Goal: Information Seeking & Learning: Learn about a topic

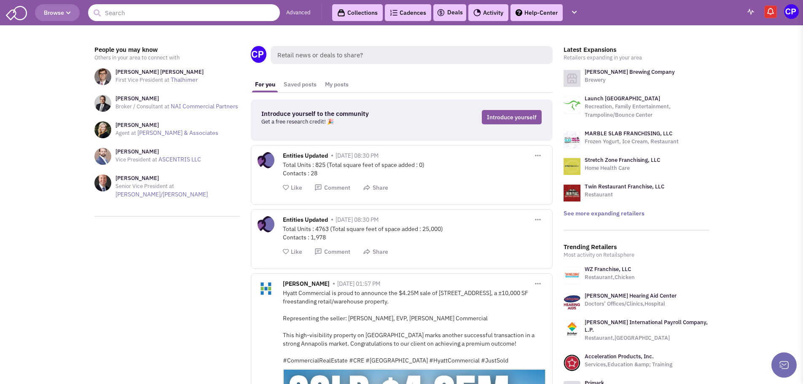
click at [131, 12] on input "text" at bounding box center [184, 12] width 192 height 17
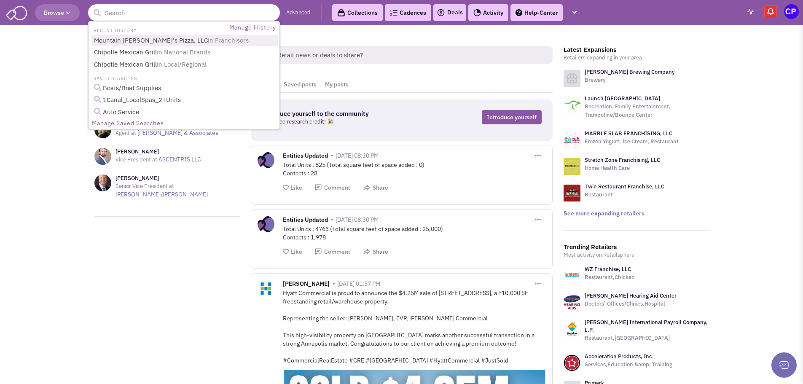
click at [118, 31] on li "RECENT HISTORY" at bounding box center [114, 29] width 50 height 9
click at [131, 62] on link "Chipotle Mexican Grill in Local/Regional" at bounding box center [184, 64] width 187 height 11
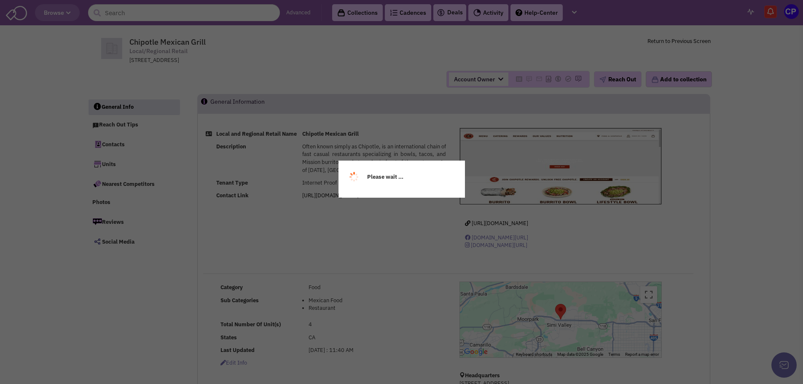
select select
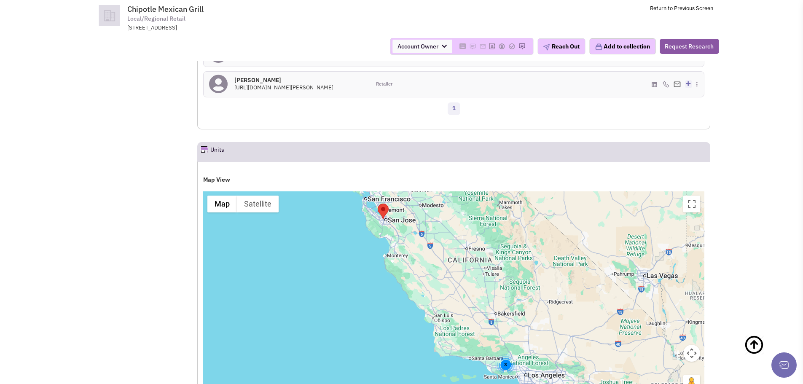
scroll to position [506, 0]
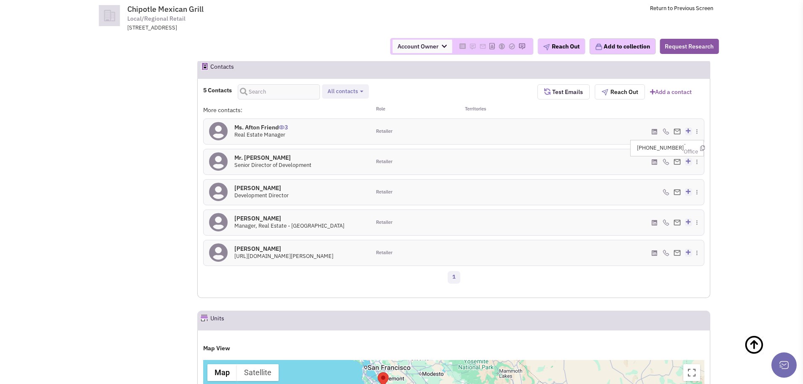
click at [667, 164] on img at bounding box center [666, 162] width 7 height 7
click at [665, 162] on img at bounding box center [666, 162] width 7 height 7
click at [665, 159] on img at bounding box center [666, 162] width 7 height 7
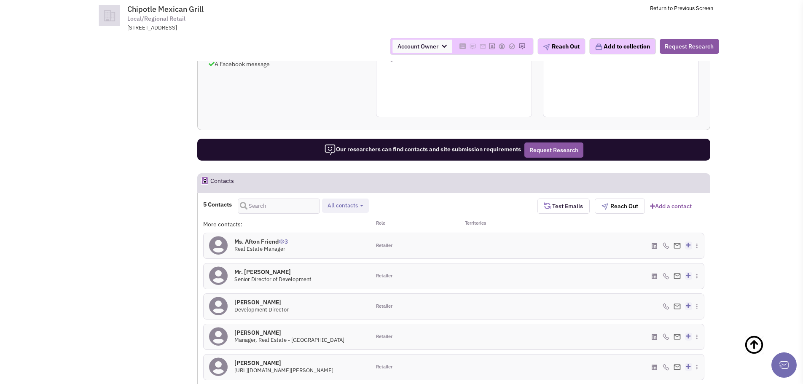
scroll to position [548, 0]
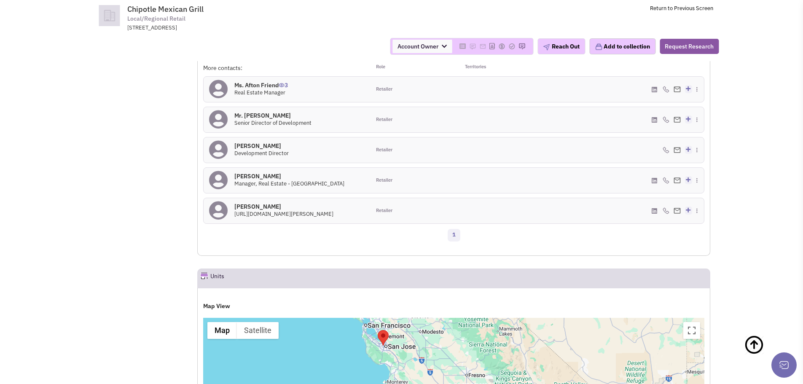
click at [257, 118] on h4 "Mr. Mark Heath 0" at bounding box center [272, 116] width 77 height 8
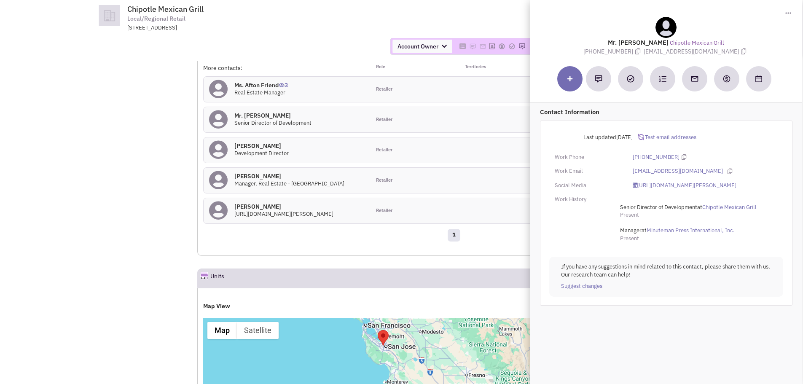
click at [283, 37] on div "Account Owner Account Owner Carly Saunders Michelle Peacock" at bounding box center [402, 47] width 646 height 30
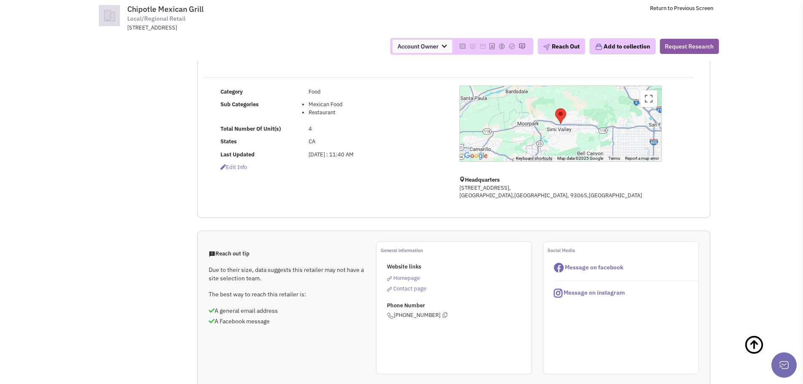
scroll to position [0, 0]
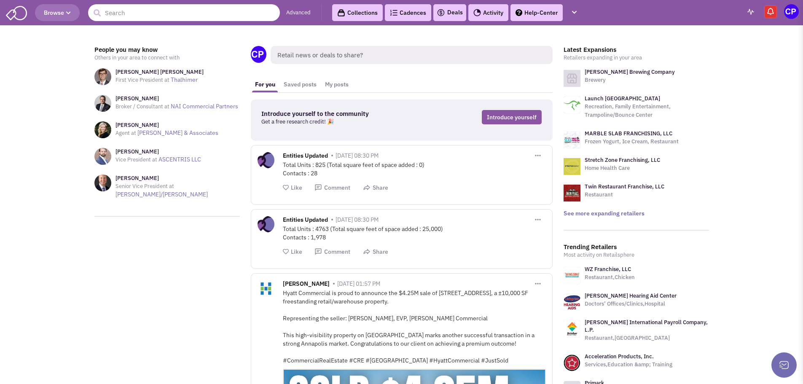
click at [160, 12] on input "text" at bounding box center [184, 12] width 192 height 17
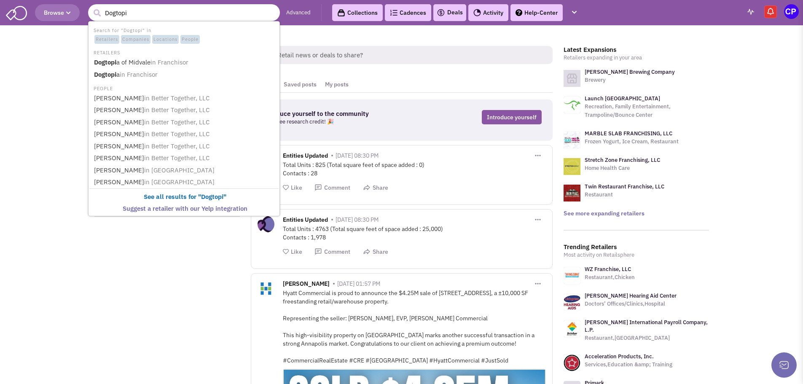
type input "Dogtopi"
click at [91, 7] on button "submit" at bounding box center [97, 13] width 13 height 13
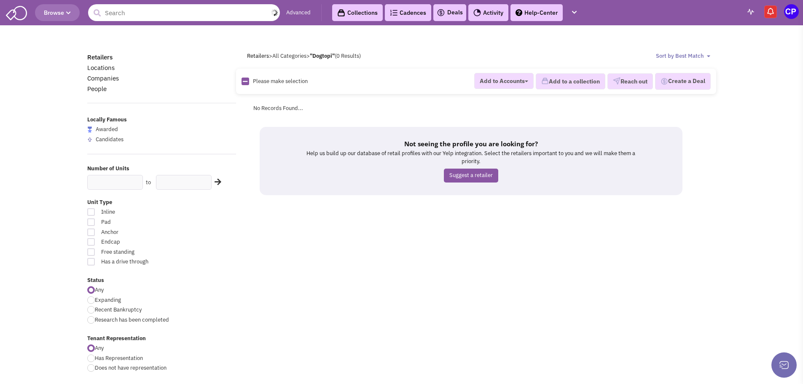
click at [134, 9] on input "text" at bounding box center [184, 12] width 192 height 17
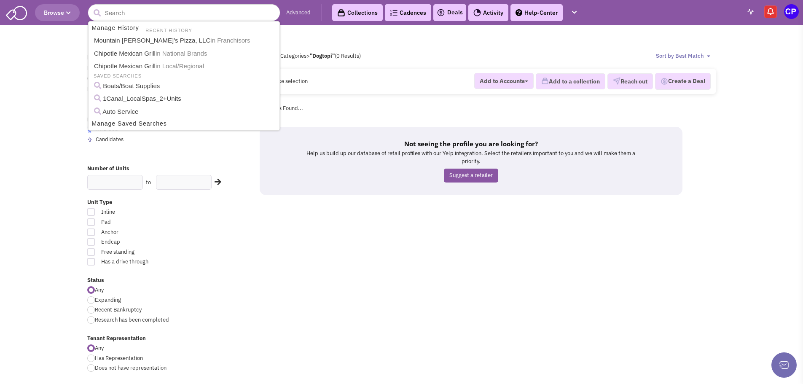
click at [126, 303] on label "Expanding" at bounding box center [161, 300] width 149 height 8
click at [100, 303] on input "Expanding" at bounding box center [97, 300] width 5 height 5
radio input "true"
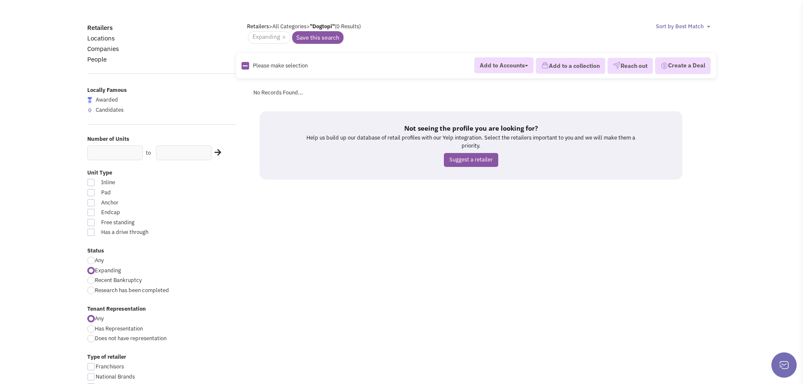
scroll to position [84, 0]
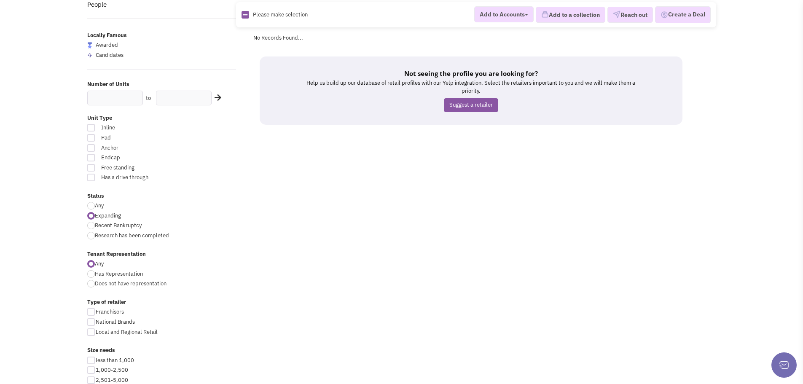
click at [92, 321] on div at bounding box center [91, 322] width 8 height 8
click at [96, 321] on input "National Brands" at bounding box center [98, 322] width 5 height 5
checkbox input "true"
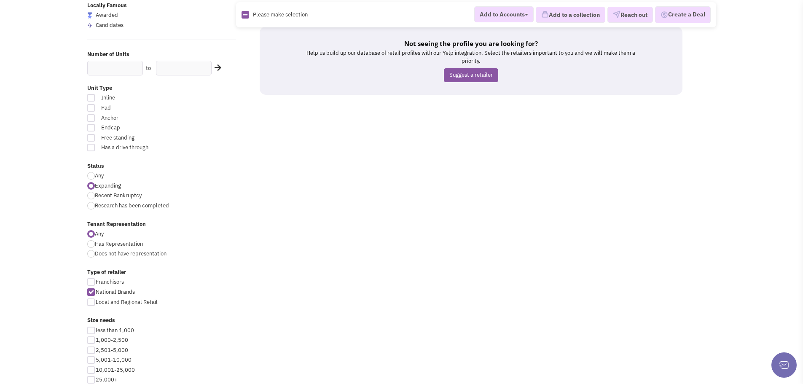
scroll to position [126, 0]
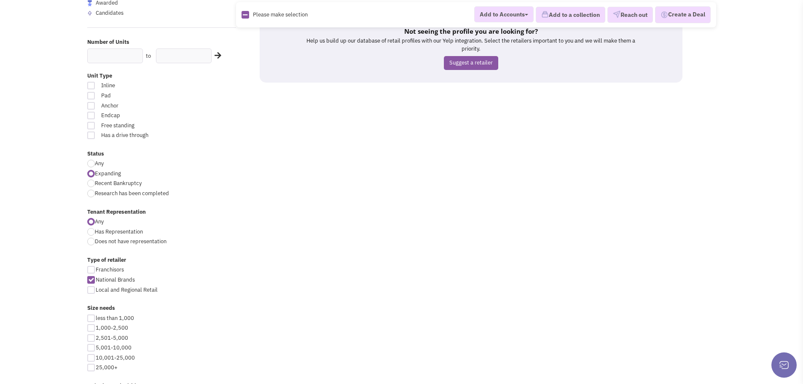
click at [92, 292] on div at bounding box center [91, 290] width 8 height 8
click at [96, 292] on input "Local and Regional Retail" at bounding box center [98, 290] width 5 height 5
checkbox input "true"
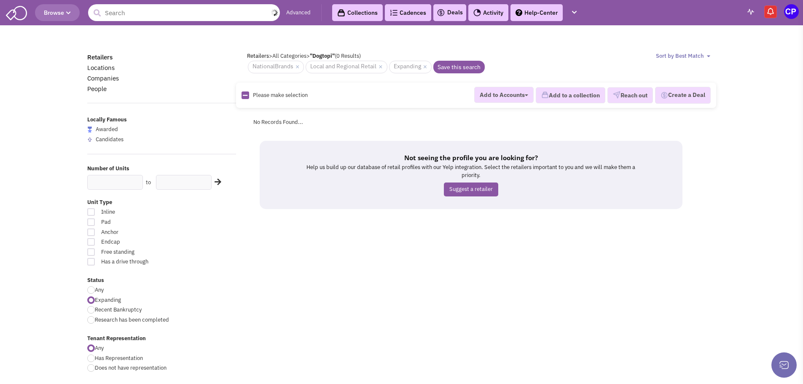
click at [160, 19] on input "text" at bounding box center [184, 12] width 192 height 17
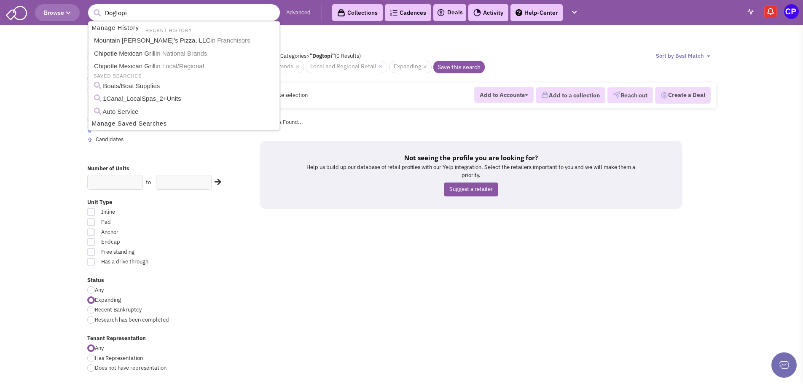
type input "Dogtopia"
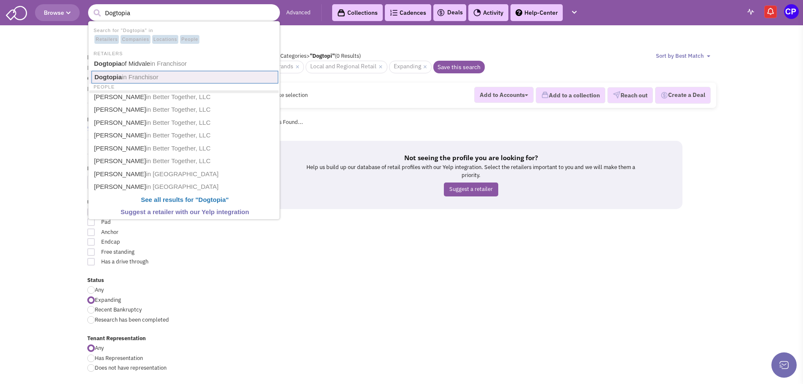
click at [129, 77] on span "in Franchisor" at bounding box center [140, 76] width 37 height 7
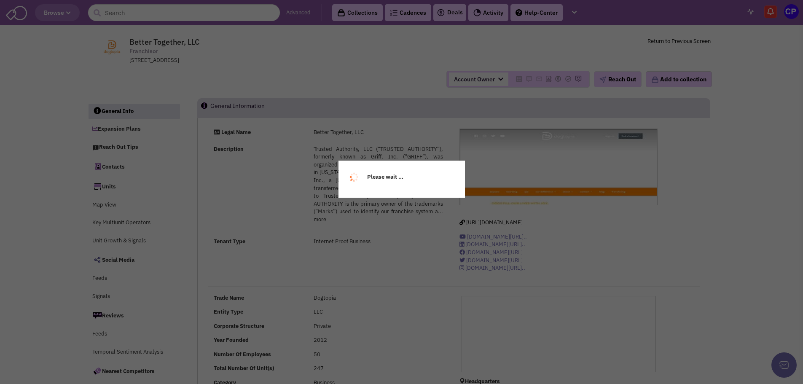
select select
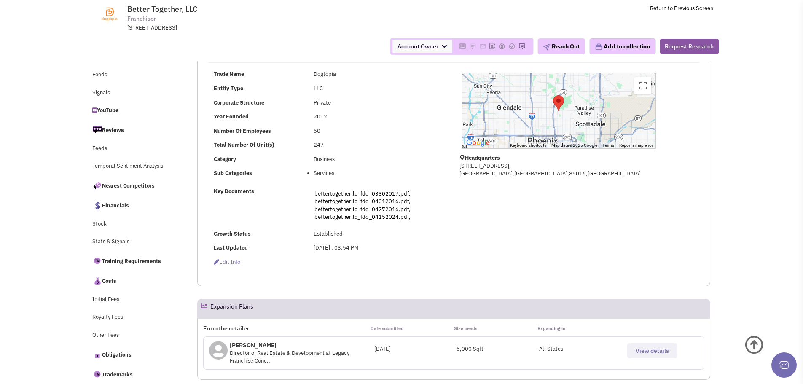
scroll to position [169, 0]
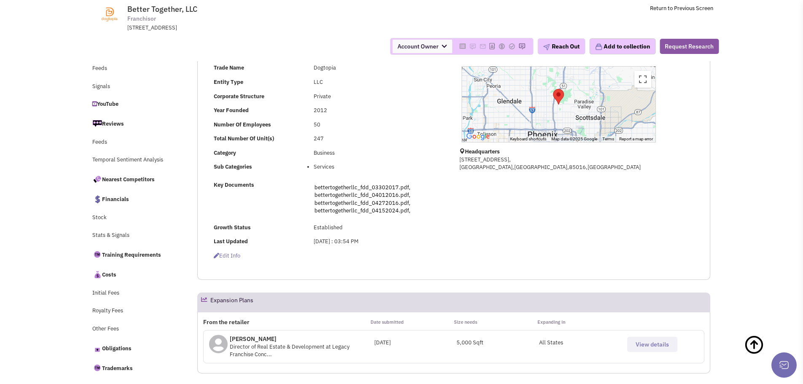
click at [253, 338] on p "Logan Paquin" at bounding box center [302, 339] width 144 height 8
click at [662, 344] on span "View details" at bounding box center [652, 345] width 33 height 8
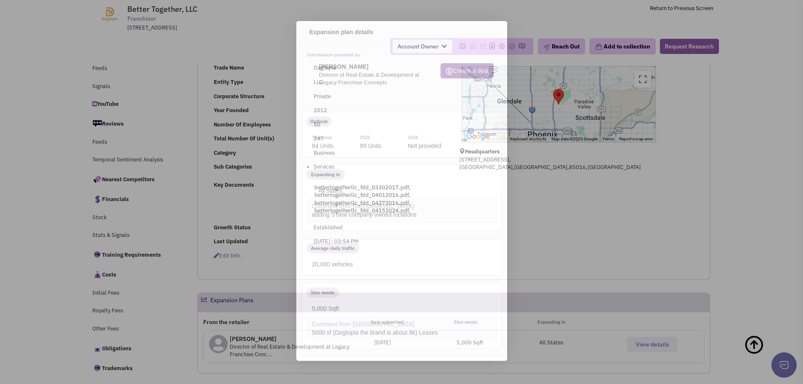
scroll to position [0, 0]
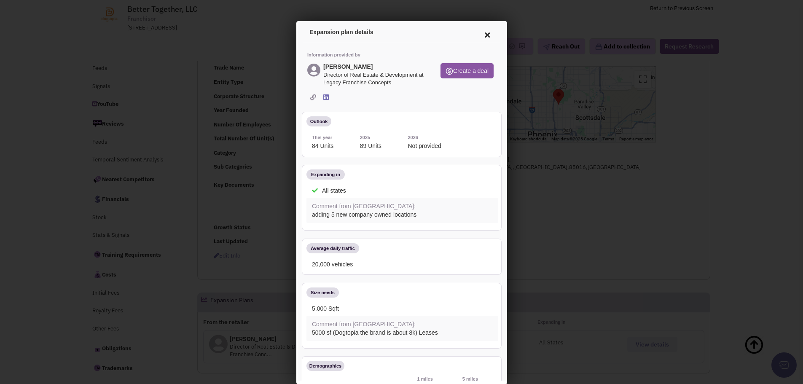
click at [479, 32] on icon at bounding box center [486, 34] width 18 height 20
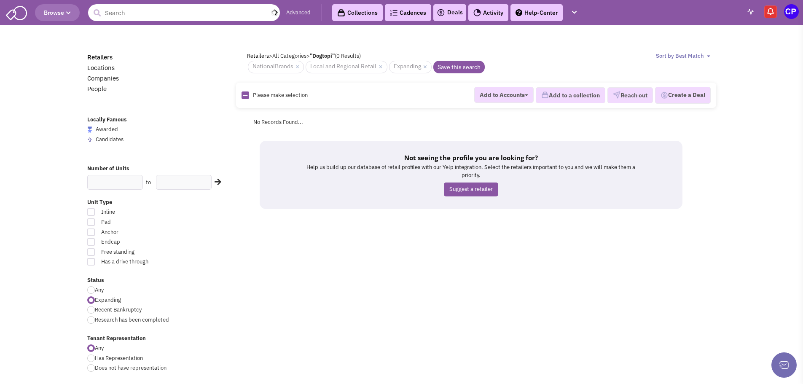
click at [115, 19] on input "text" at bounding box center [184, 12] width 192 height 17
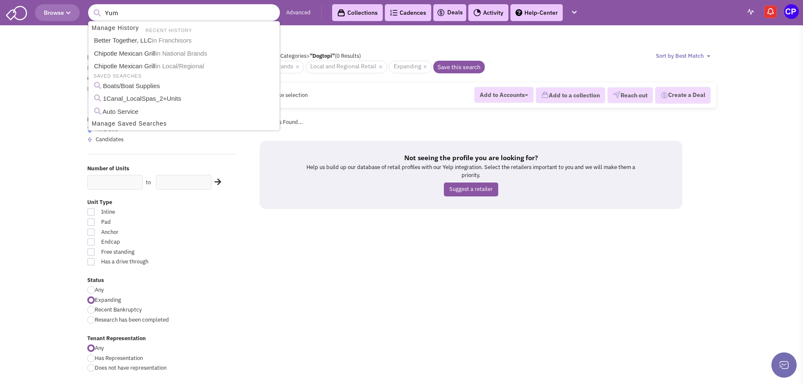
type input "Yum"
click at [91, 7] on button "submit" at bounding box center [97, 13] width 13 height 13
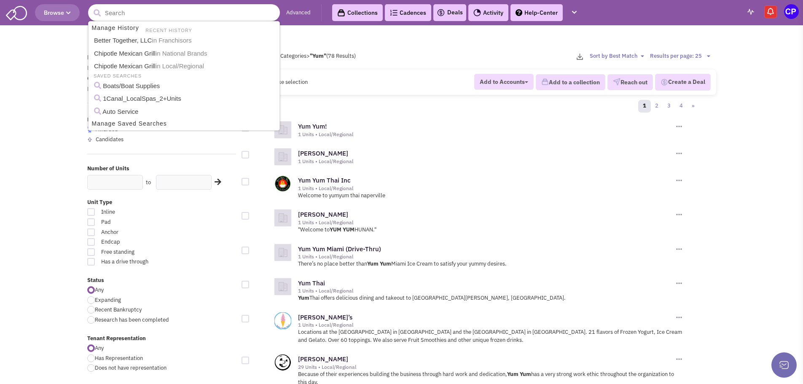
click at [129, 12] on input "text" at bounding box center [184, 12] width 192 height 17
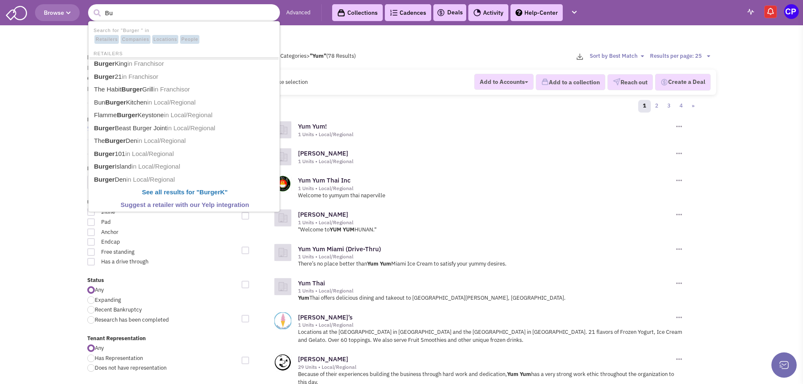
type input "B"
type input "Taco Bell"
click at [91, 7] on button "submit" at bounding box center [97, 13] width 13 height 13
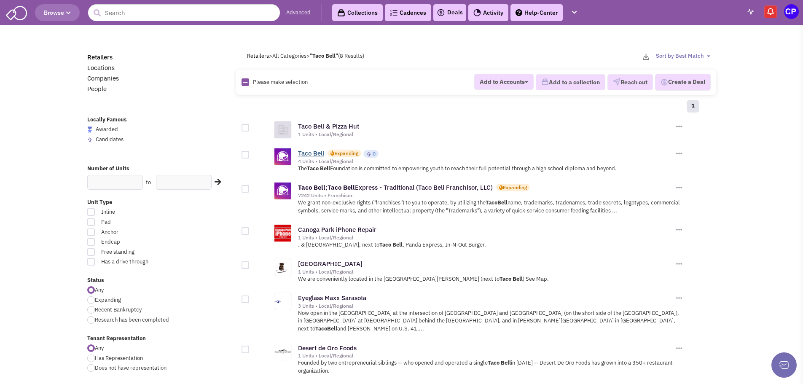
click at [318, 152] on link "Taco Bell" at bounding box center [311, 153] width 26 height 8
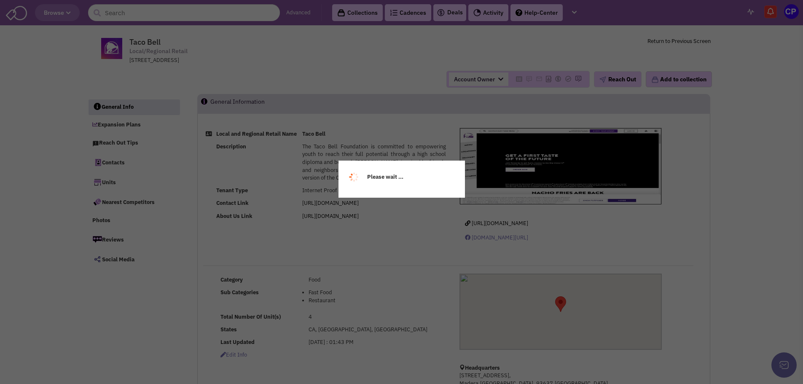
select select
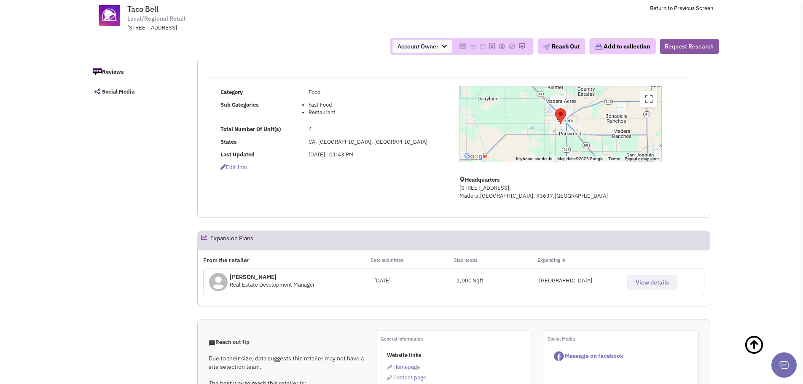
scroll to position [253, 0]
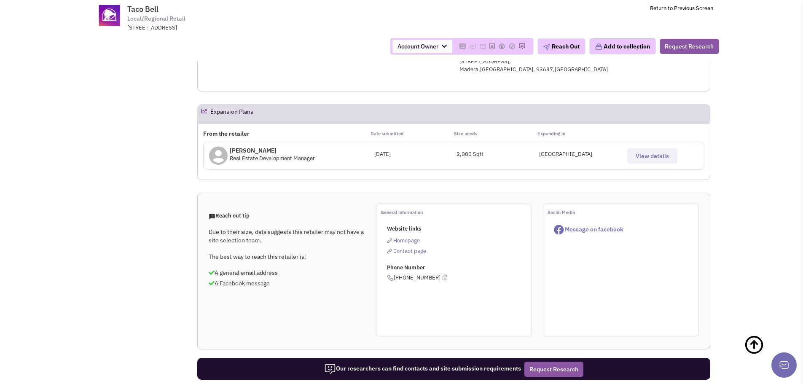
click at [651, 159] on span "View details" at bounding box center [652, 156] width 33 height 8
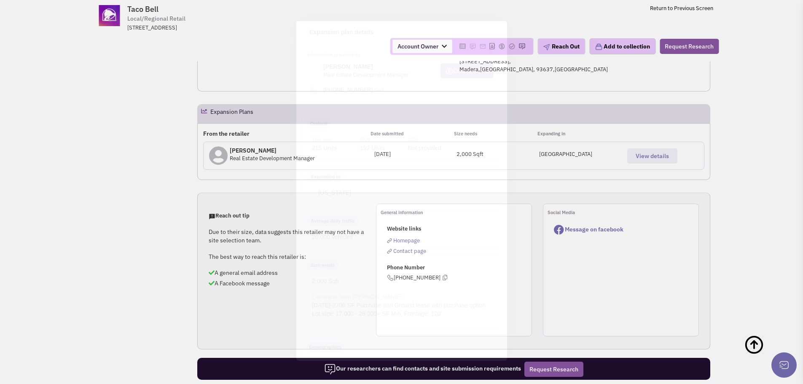
scroll to position [0, 0]
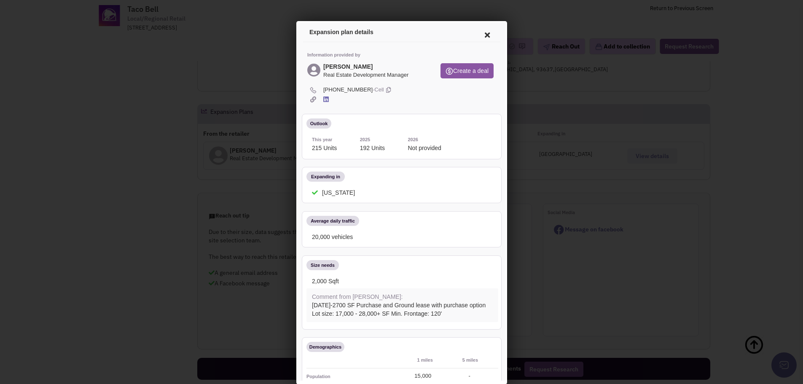
click at [479, 33] on icon at bounding box center [486, 34] width 18 height 20
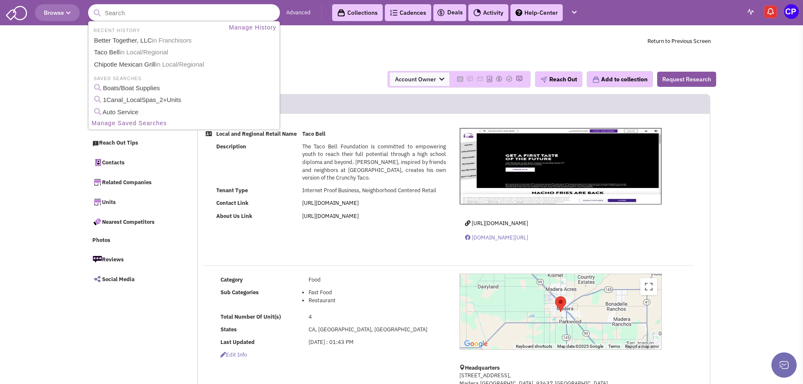
click at [136, 9] on input "text" at bounding box center [184, 12] width 192 height 17
type input "Yum Brands"
click at [91, 7] on button "submit" at bounding box center [97, 13] width 13 height 13
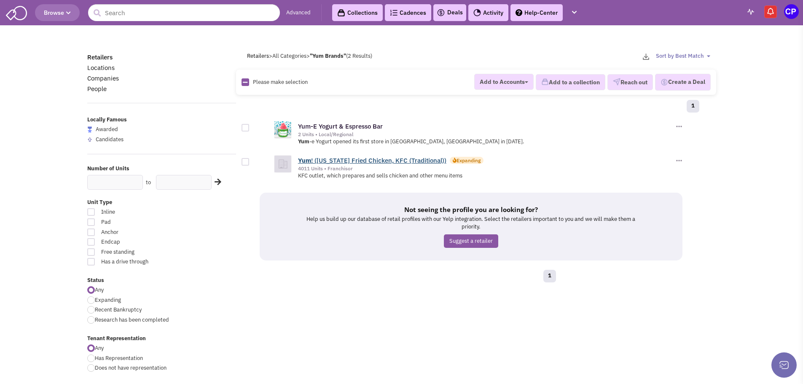
click at [327, 161] on link "Yum ! (Kentucky Fried Chicken, KFC (Traditional))" at bounding box center [372, 160] width 148 height 8
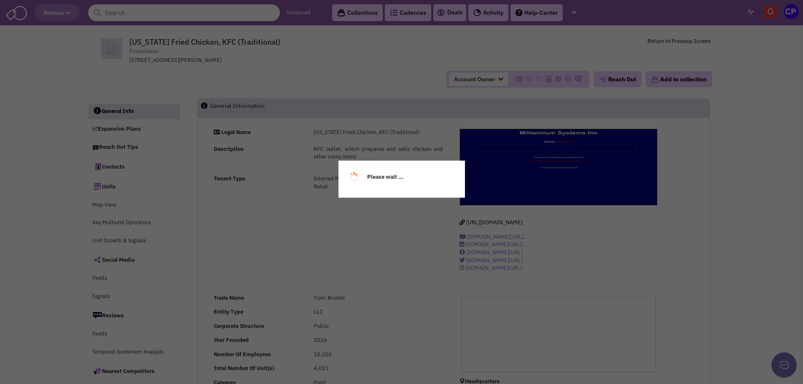
select select
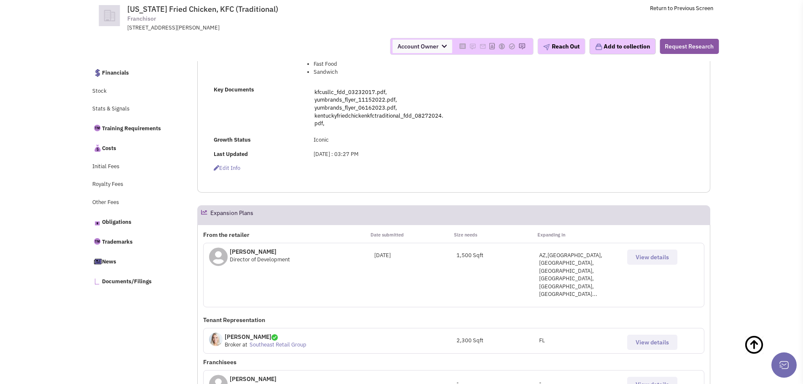
scroll to position [313, 0]
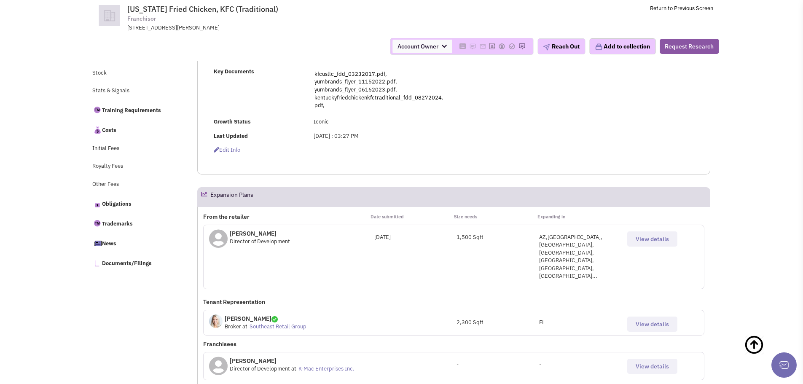
click at [652, 240] on span "View details" at bounding box center [652, 239] width 33 height 8
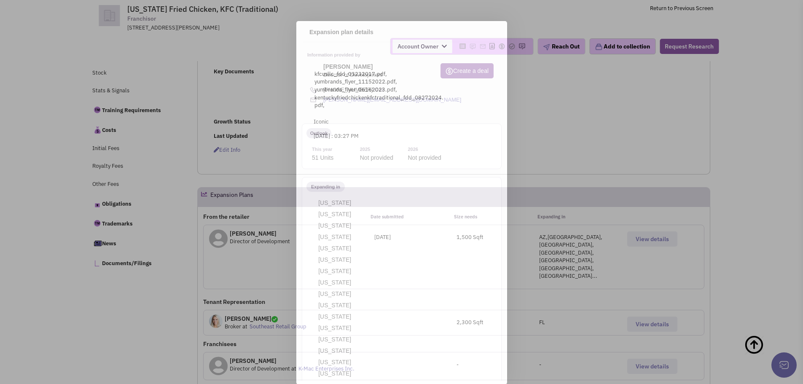
scroll to position [0, 0]
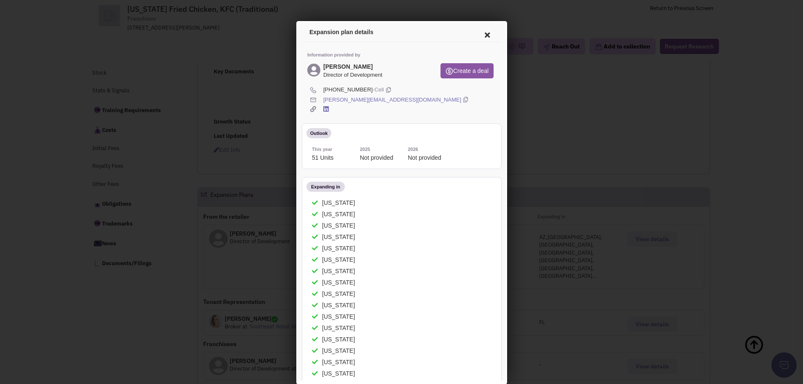
click at [482, 37] on icon at bounding box center [486, 34] width 18 height 20
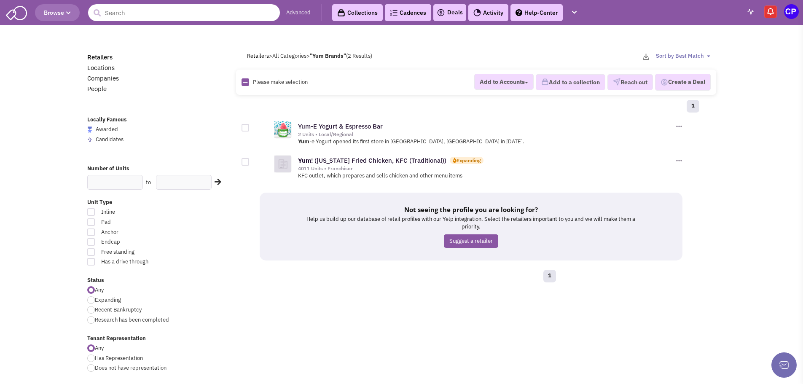
click at [153, 10] on input "text" at bounding box center [184, 12] width 192 height 17
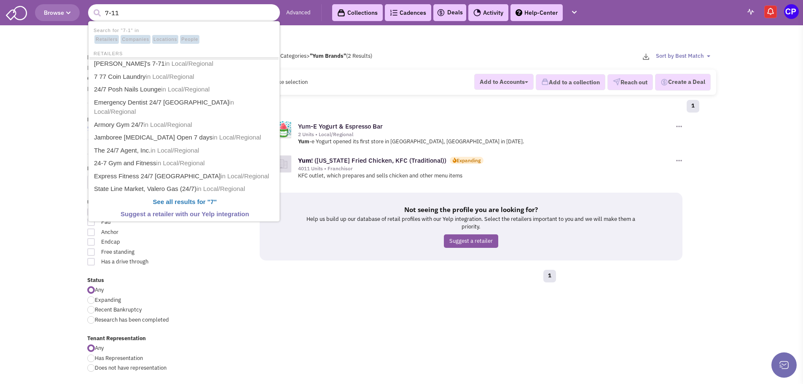
type input "7-11"
click at [91, 7] on button "submit" at bounding box center [97, 13] width 13 height 13
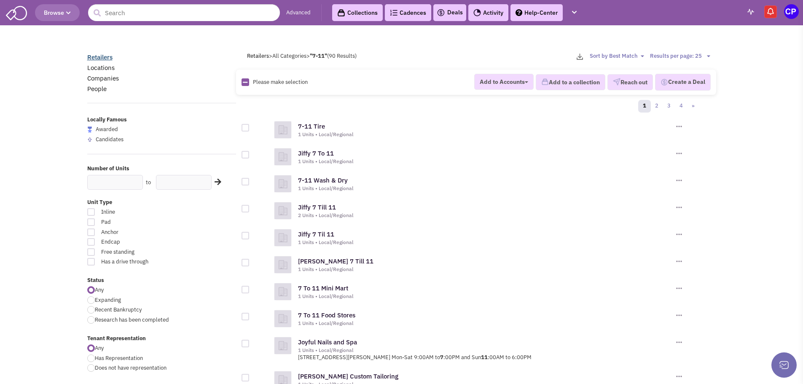
click at [94, 57] on link "Retailers" at bounding box center [99, 57] width 25 height 8
click at [108, 301] on span "Expanding" at bounding box center [108, 299] width 26 height 7
click at [100, 301] on input "Expanding" at bounding box center [97, 300] width 5 height 5
radio input "true"
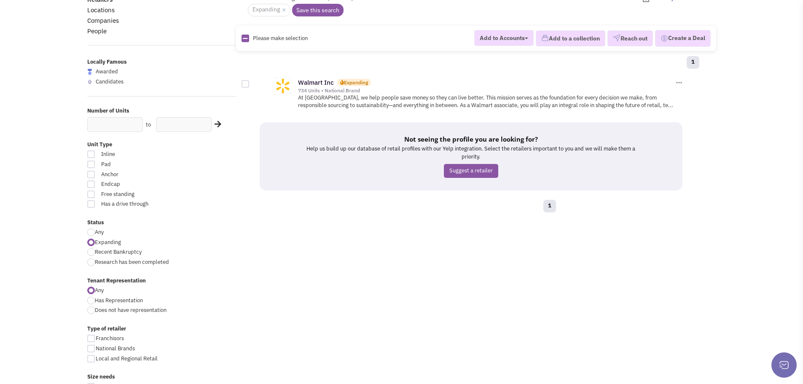
scroll to position [126, 0]
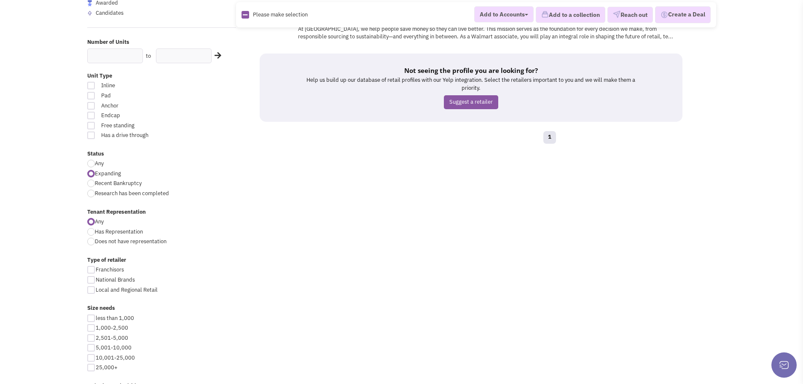
click at [90, 280] on div at bounding box center [91, 280] width 8 height 8
click at [96, 280] on input "National Brands" at bounding box center [98, 280] width 5 height 5
checkbox input "true"
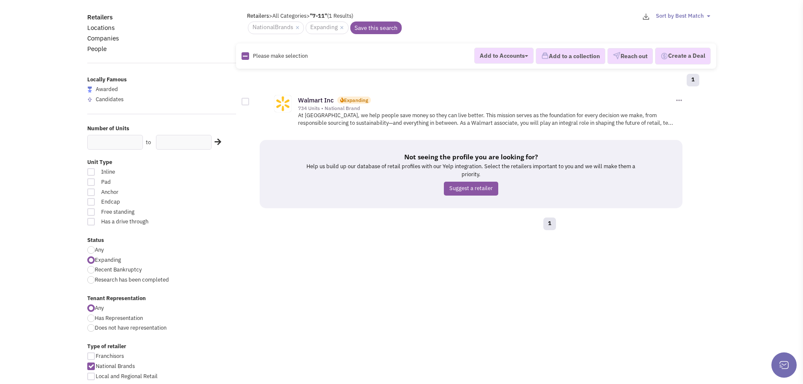
scroll to position [84, 0]
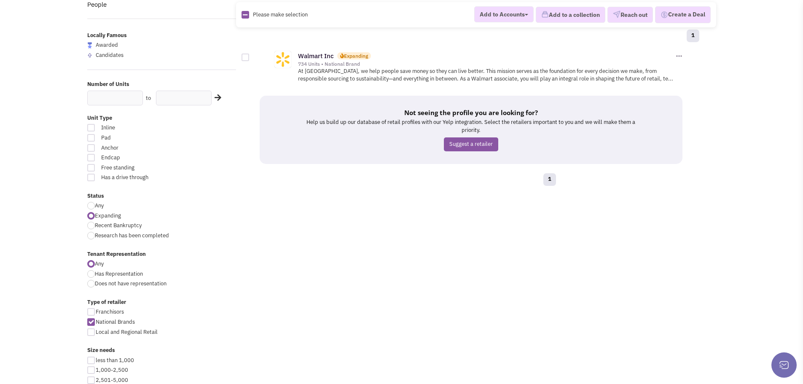
click at [94, 332] on div at bounding box center [91, 332] width 8 height 8
click at [96, 332] on input "Local and Regional Retail" at bounding box center [98, 332] width 5 height 5
checkbox input "true"
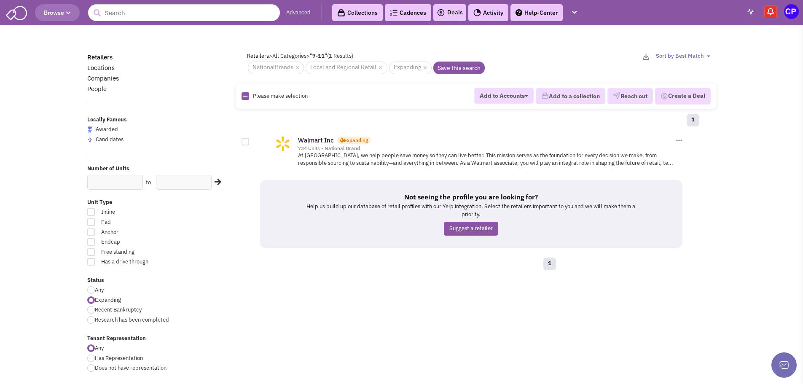
click at [93, 307] on div at bounding box center [91, 310] width 8 height 8
click at [95, 308] on input "Recent Bankruptcy" at bounding box center [97, 310] width 5 height 5
radio input "true"
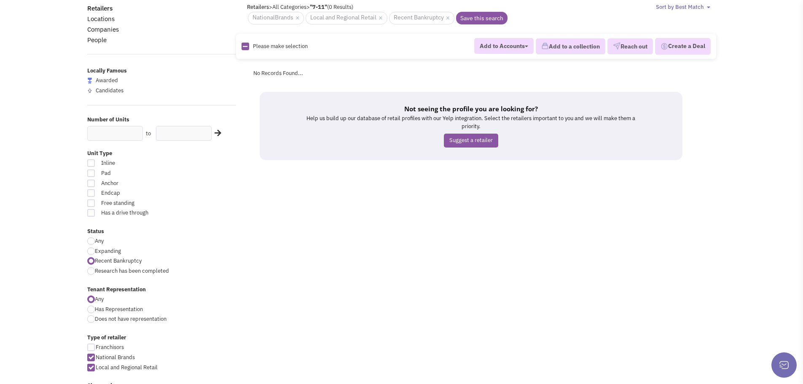
scroll to position [126, 0]
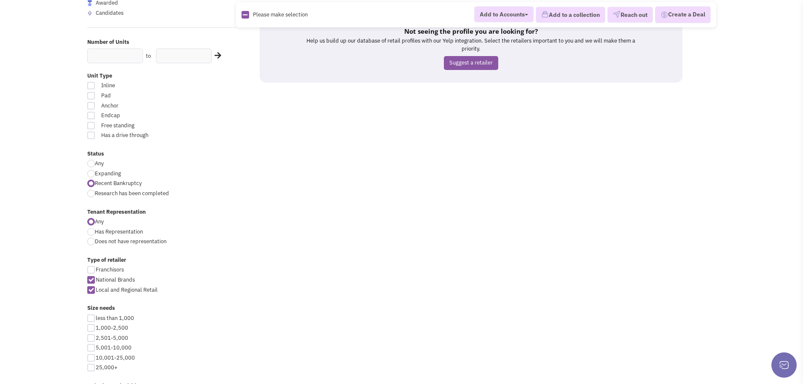
click at [90, 269] on div at bounding box center [91, 270] width 8 height 8
click at [96, 269] on input "Franchisors" at bounding box center [98, 270] width 5 height 5
checkbox input "true"
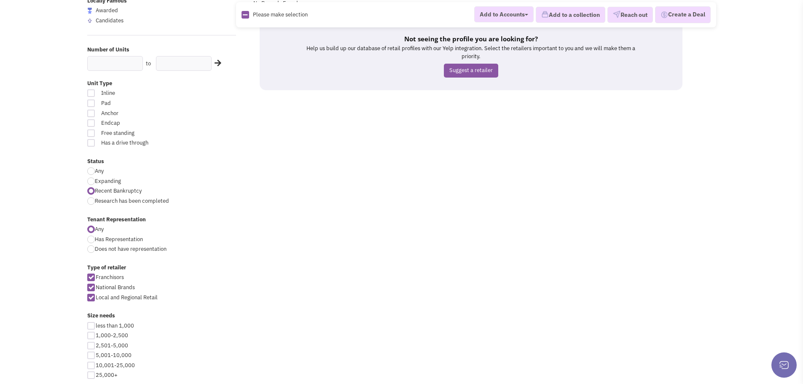
scroll to position [169, 0]
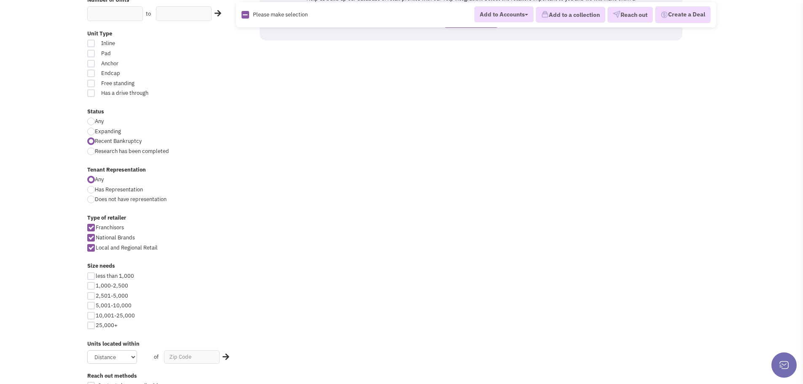
click at [93, 129] on div at bounding box center [91, 132] width 8 height 8
click at [95, 129] on input "Expanding" at bounding box center [97, 131] width 5 height 5
radio input "true"
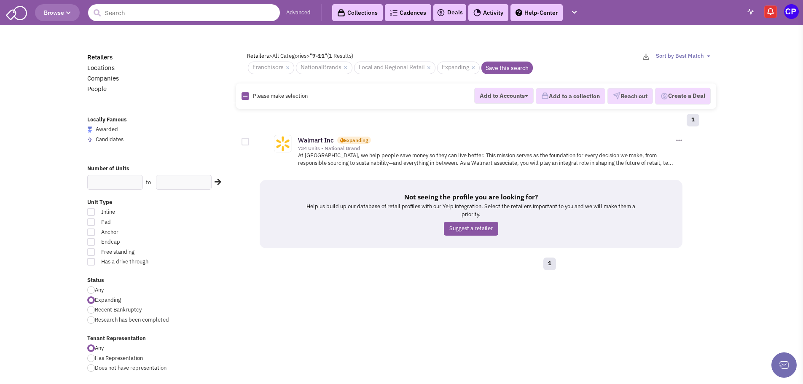
click at [132, 16] on input "text" at bounding box center [184, 12] width 192 height 17
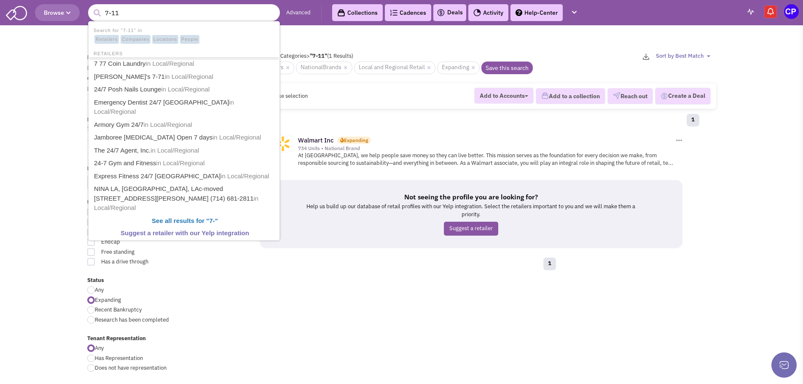
type input "7-11"
click at [91, 7] on button "submit" at bounding box center [97, 13] width 13 height 13
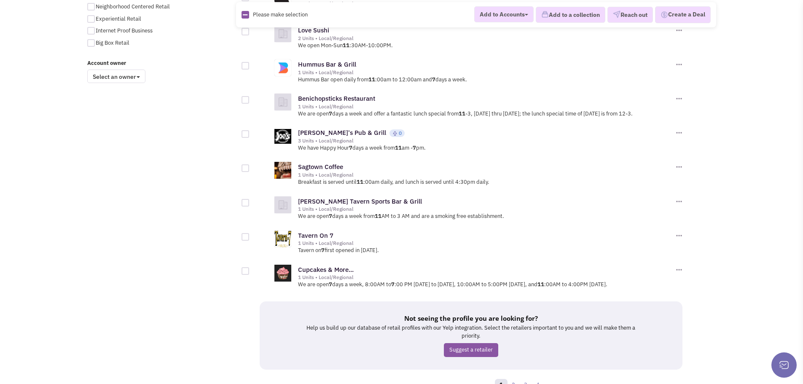
scroll to position [673, 0]
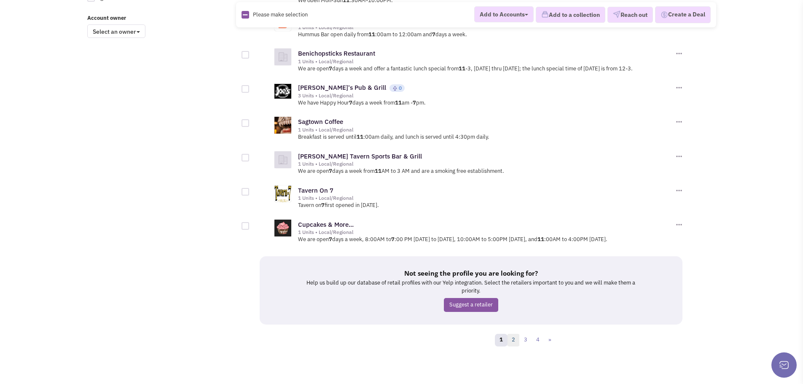
click at [513, 339] on link "2" at bounding box center [513, 340] width 13 height 13
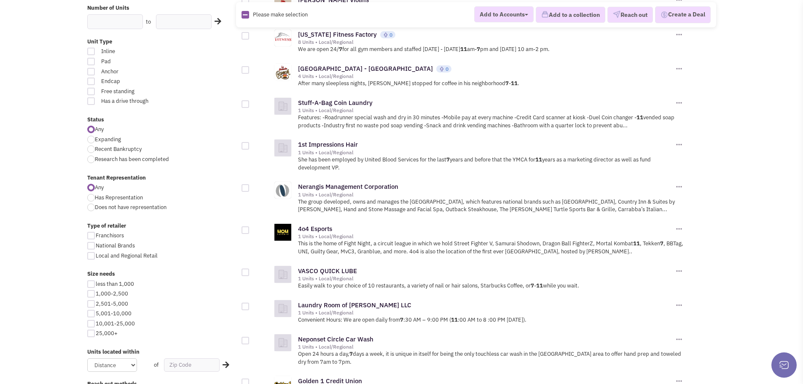
scroll to position [253, 0]
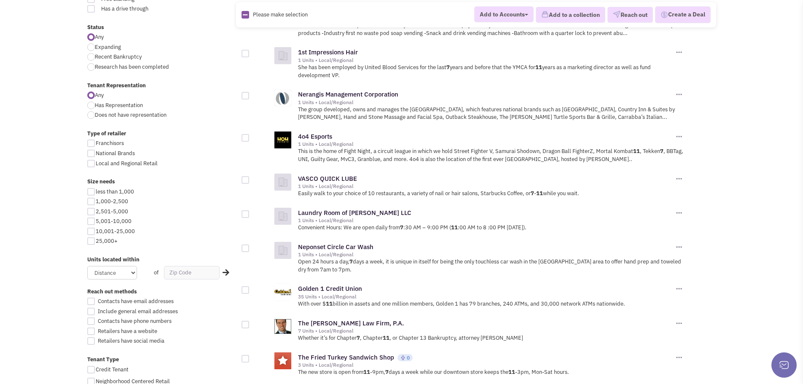
click at [90, 152] on div at bounding box center [91, 154] width 8 height 8
click at [96, 152] on input "National Brands" at bounding box center [98, 153] width 5 height 5
checkbox input "true"
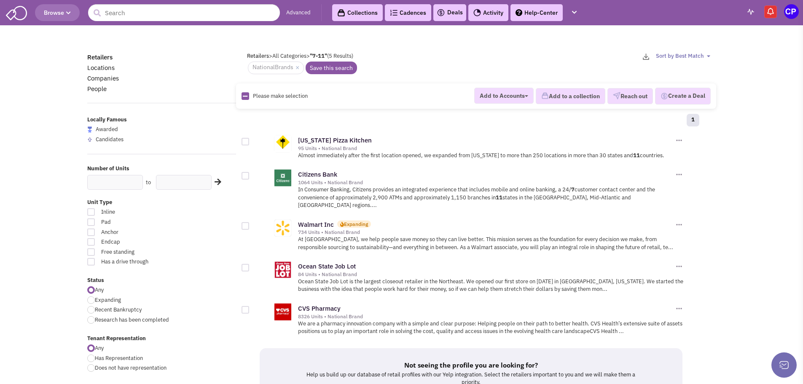
click at [92, 262] on div at bounding box center [91, 262] width 8 height 8
click at [189, 262] on input "Has a drive through" at bounding box center [191, 262] width 5 height 5
checkbox input "true"
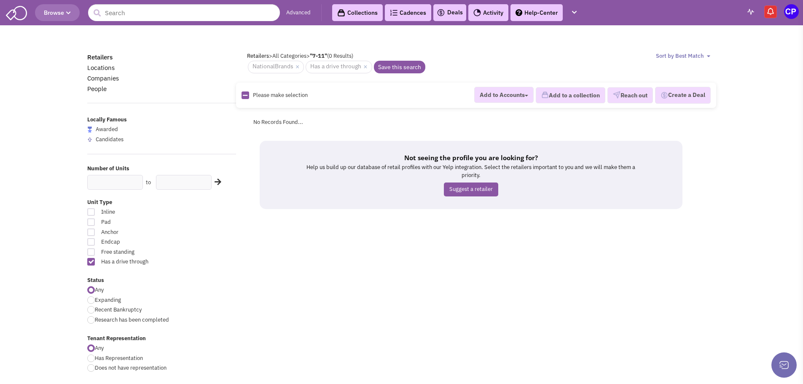
click at [89, 261] on div at bounding box center [91, 262] width 8 height 8
click at [189, 261] on input "Has a drive through" at bounding box center [191, 262] width 5 height 5
checkbox input "false"
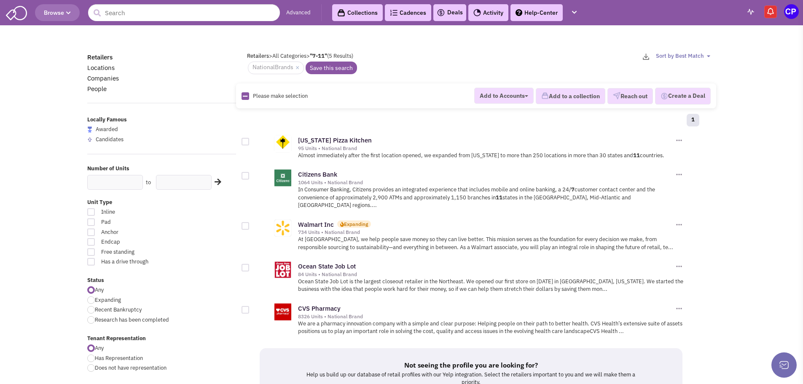
click at [91, 253] on div at bounding box center [91, 252] width 8 height 8
click at [189, 253] on input "Free standing" at bounding box center [191, 252] width 5 height 5
checkbox input "true"
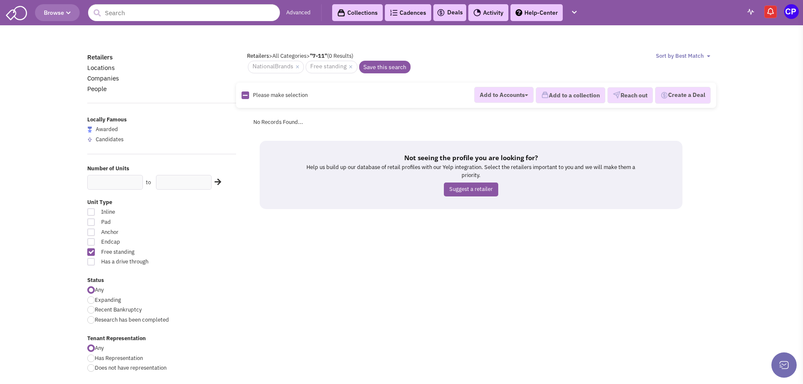
click at [92, 212] on div at bounding box center [91, 212] width 8 height 8
click at [189, 212] on input "Inline" at bounding box center [191, 212] width 5 height 5
checkbox input "true"
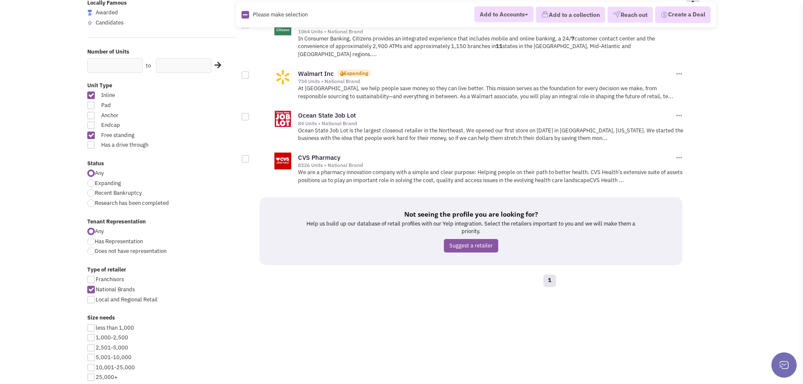
scroll to position [126, 0]
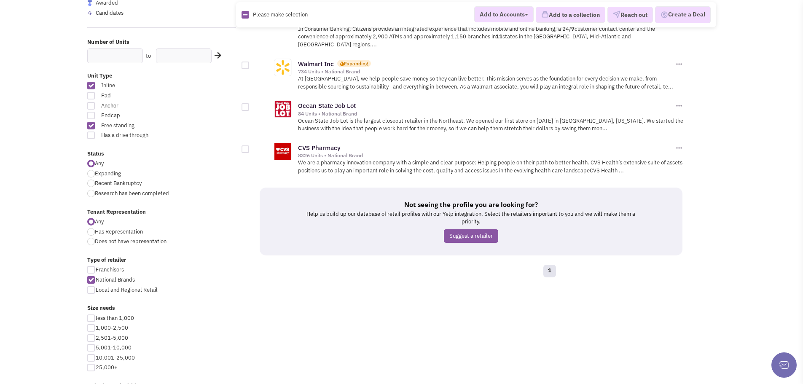
click at [95, 268] on label "Franchisors" at bounding box center [161, 270] width 149 height 8
click at [96, 268] on input "Franchisors" at bounding box center [98, 270] width 5 height 5
checkbox input "true"
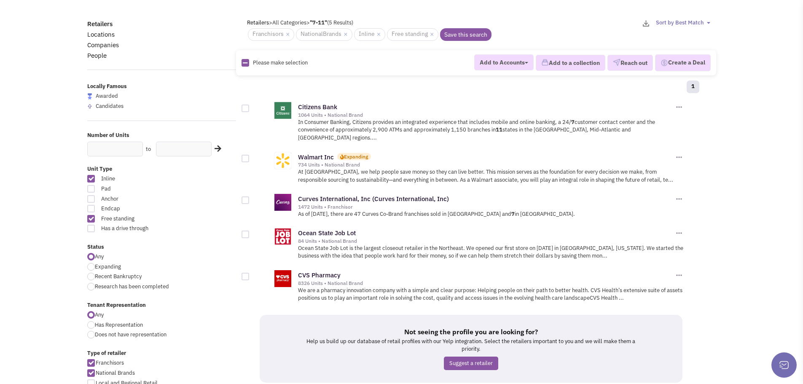
scroll to position [126, 0]
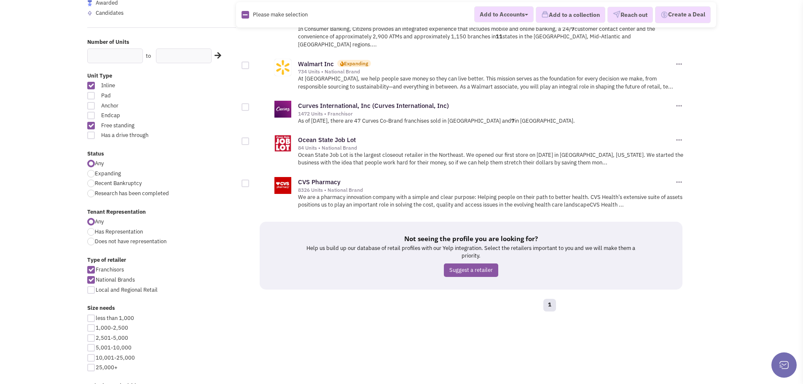
click at [89, 292] on div at bounding box center [91, 290] width 8 height 8
click at [96, 292] on input "Local and Regional Retail" at bounding box center [98, 290] width 5 height 5
checkbox input "true"
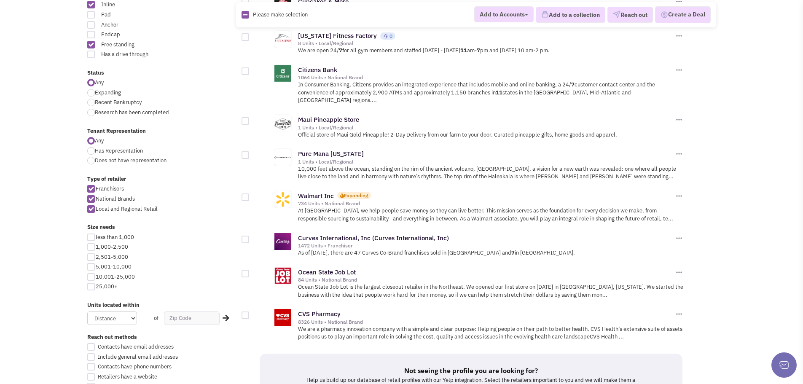
scroll to position [295, 0]
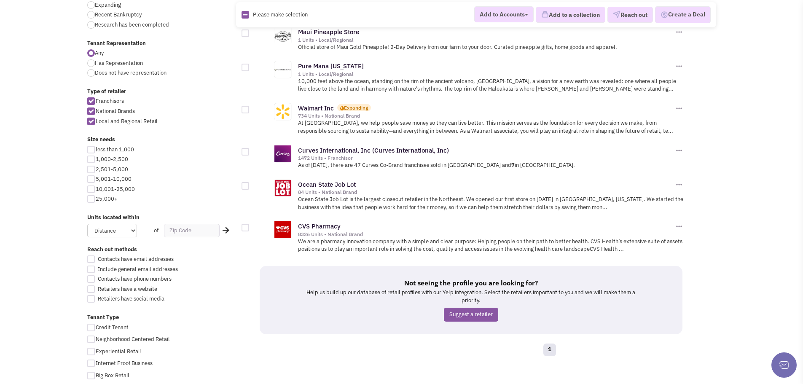
click at [89, 275] on div "Contacts have email addresses Include general email addresses Contacts have pho…" at bounding box center [162, 281] width 160 height 50
click at [91, 267] on div at bounding box center [91, 270] width 8 height 8
click at [96, 267] on input "Include general email addresses" at bounding box center [98, 269] width 5 height 5
checkbox input "true"
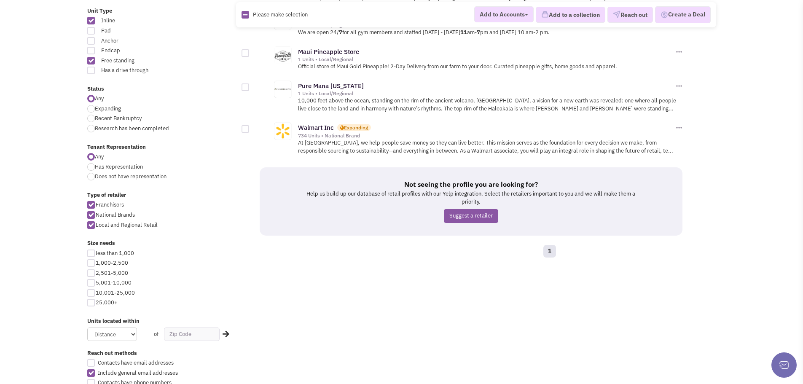
scroll to position [253, 0]
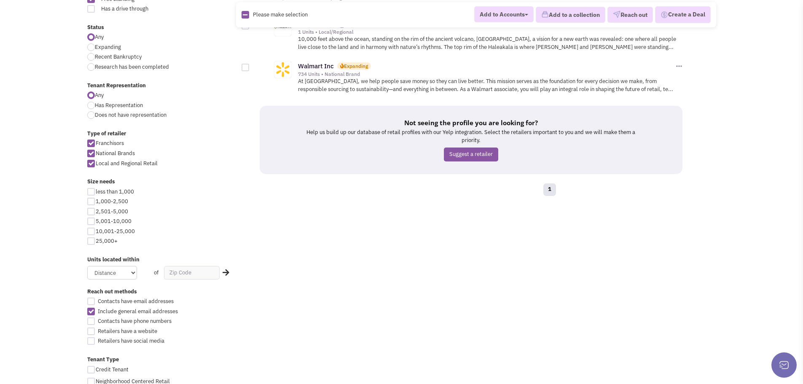
click at [91, 312] on div at bounding box center [91, 312] width 8 height 8
click at [96, 312] on input "Include general email addresses" at bounding box center [98, 311] width 5 height 5
checkbox input "false"
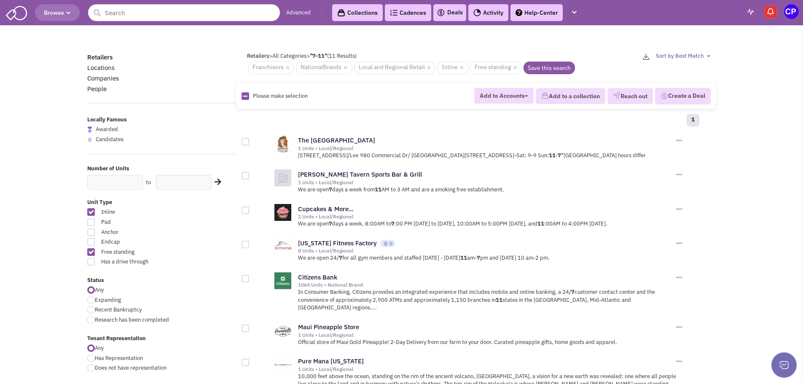
click at [91, 255] on div at bounding box center [91, 252] width 8 height 8
click at [189, 255] on input "Free standing" at bounding box center [191, 252] width 5 height 5
checkbox input "false"
click at [91, 212] on div at bounding box center [91, 212] width 8 height 8
click at [189, 212] on input "Inline" at bounding box center [191, 212] width 5 height 5
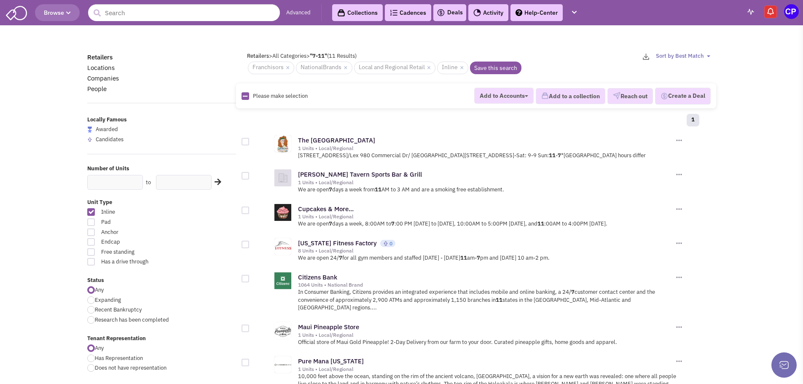
checkbox input "false"
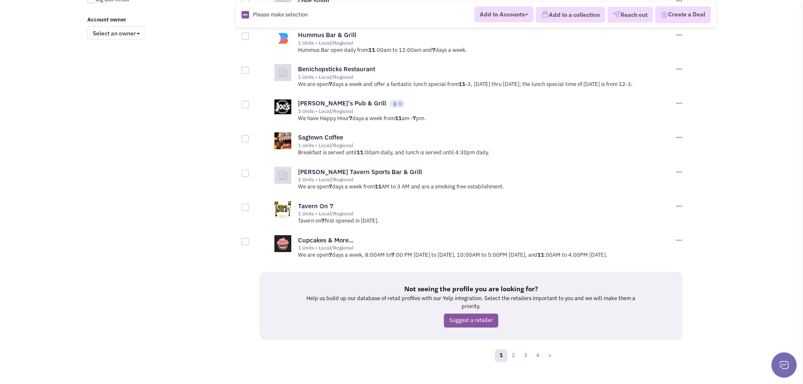
scroll to position [687, 0]
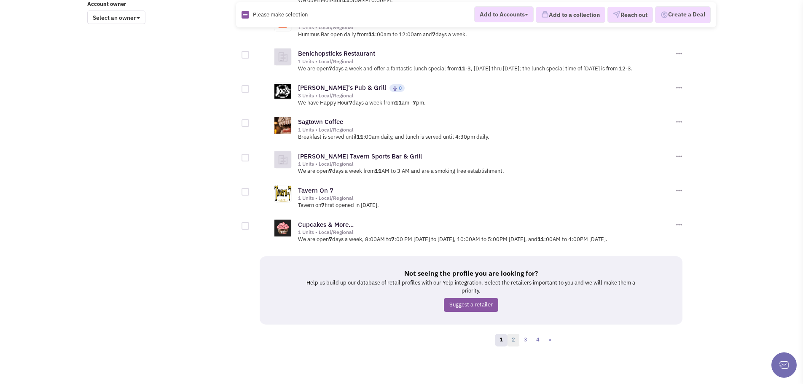
click at [513, 339] on link "2" at bounding box center [513, 340] width 13 height 13
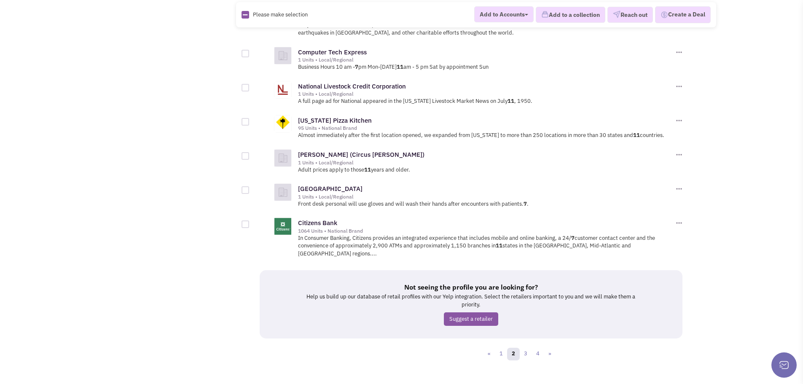
scroll to position [799, 0]
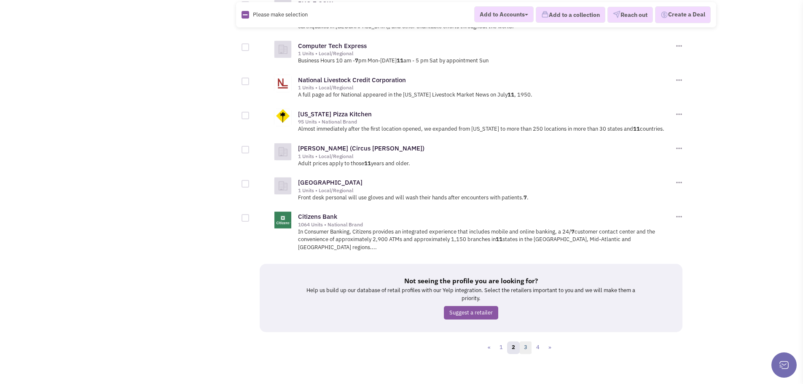
click at [528, 345] on link "3" at bounding box center [525, 348] width 13 height 13
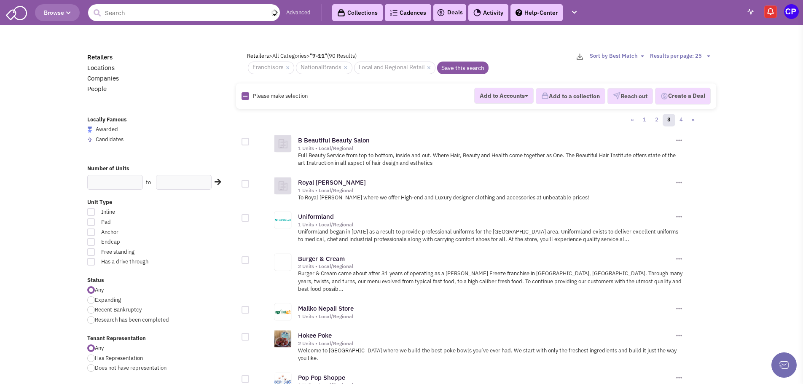
click at [139, 13] on input "text" at bounding box center [184, 12] width 192 height 17
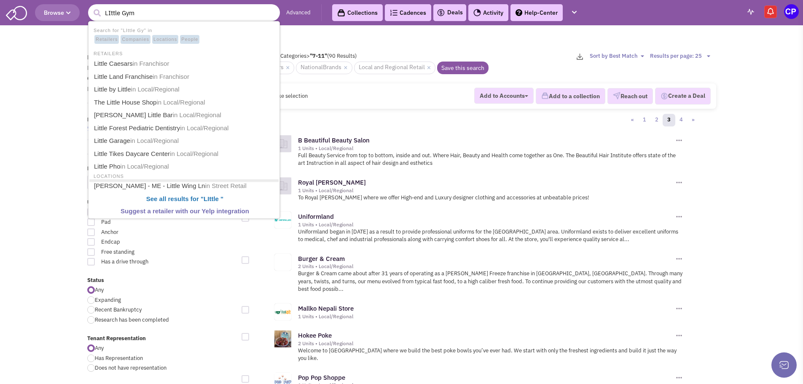
type input "LIttle Gym"
click at [91, 7] on button "submit" at bounding box center [97, 13] width 13 height 13
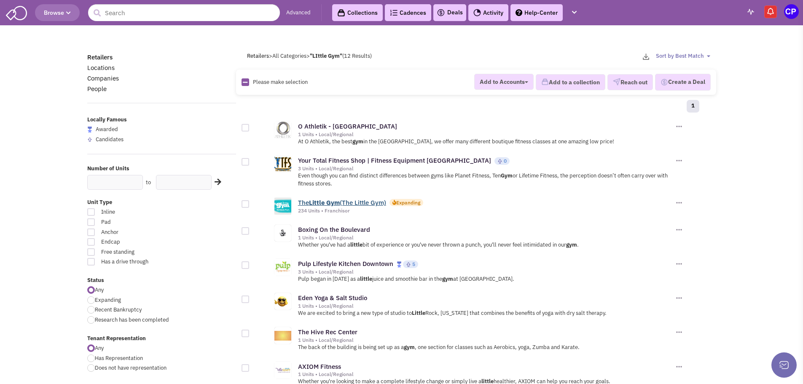
click at [320, 206] on b "Little" at bounding box center [317, 203] width 16 height 8
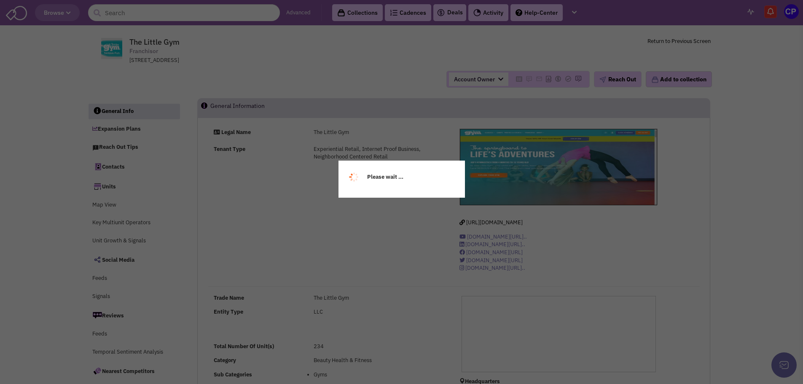
select select
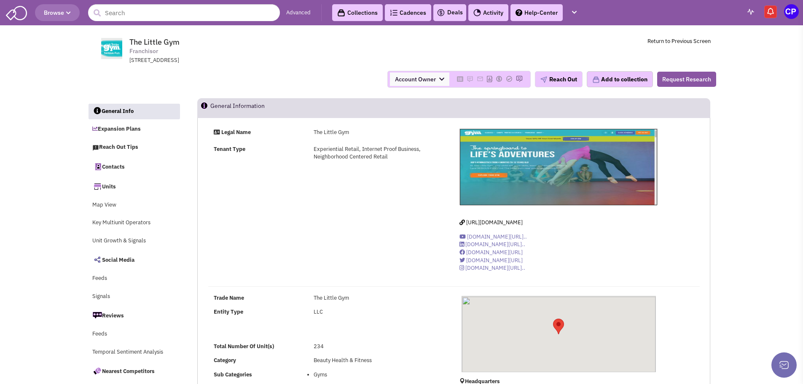
select select
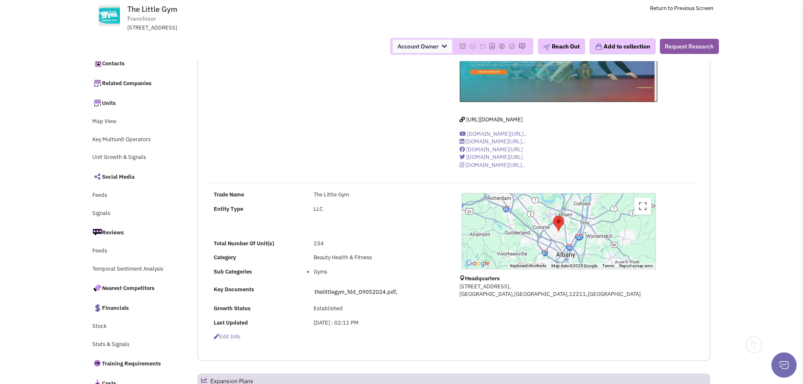
scroll to position [126, 0]
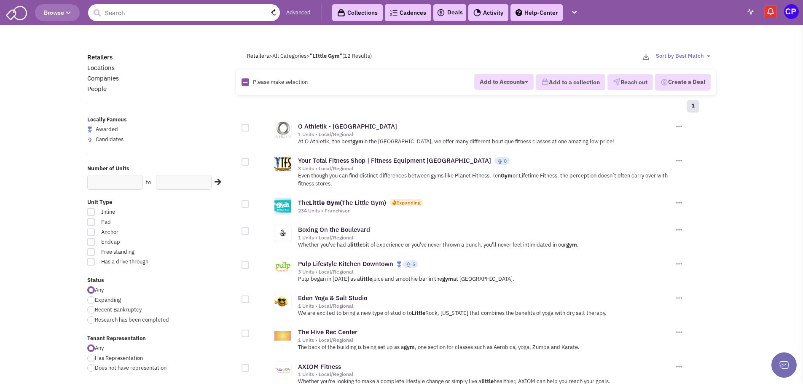
click at [138, 15] on input "text" at bounding box center [184, 12] width 192 height 17
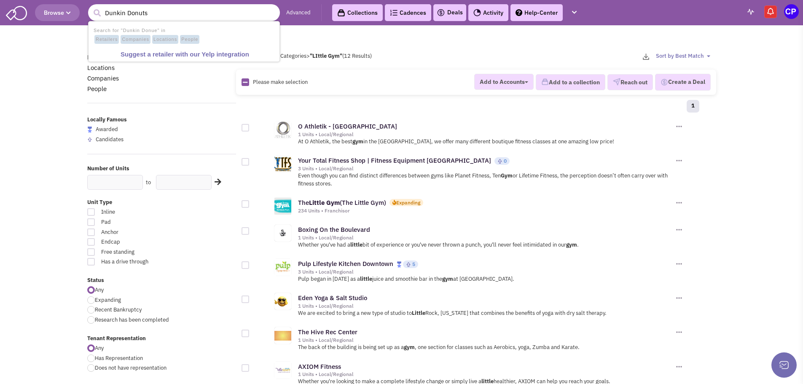
type input "Dunkin Donuts"
click at [91, 7] on button "submit" at bounding box center [97, 13] width 13 height 13
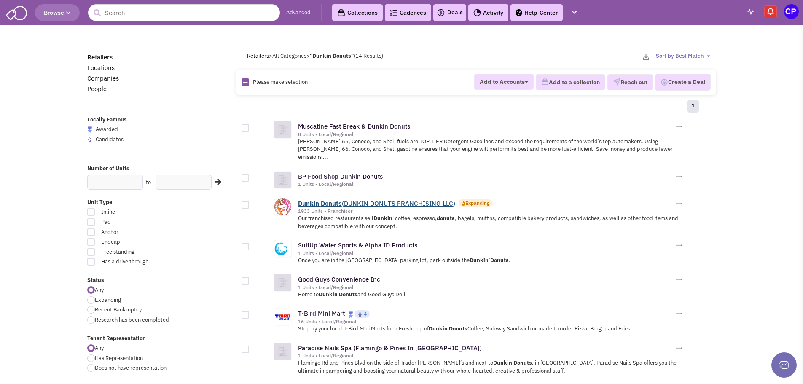
click at [358, 199] on link "Dunkin ' Donuts (DUNKIN DONUTS FRANCHISING LLC)" at bounding box center [376, 203] width 157 height 8
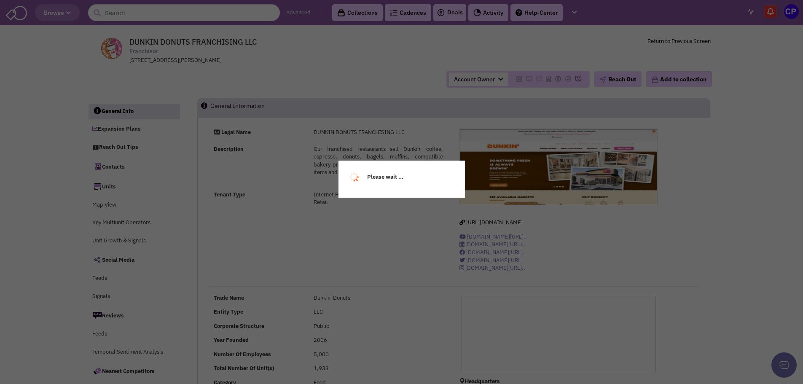
select select
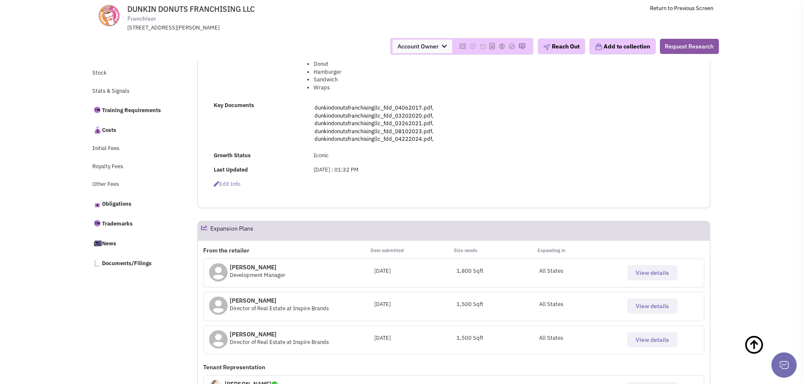
scroll to position [313, 0]
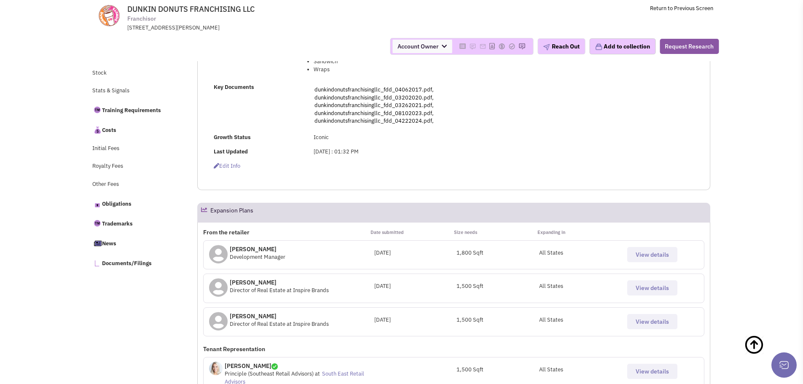
click at [642, 254] on span "View details" at bounding box center [652, 255] width 33 height 8
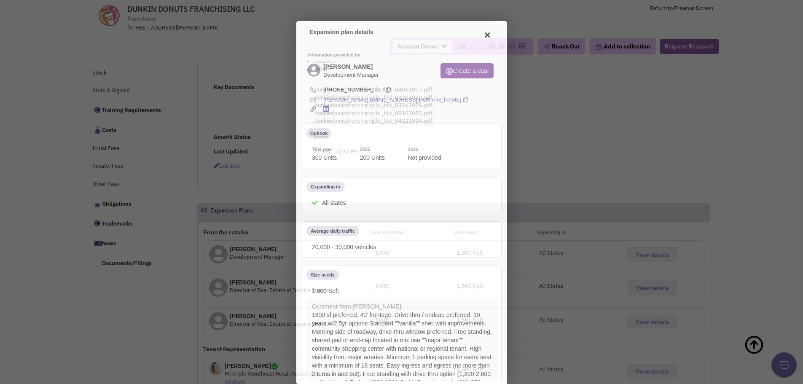
scroll to position [0, 0]
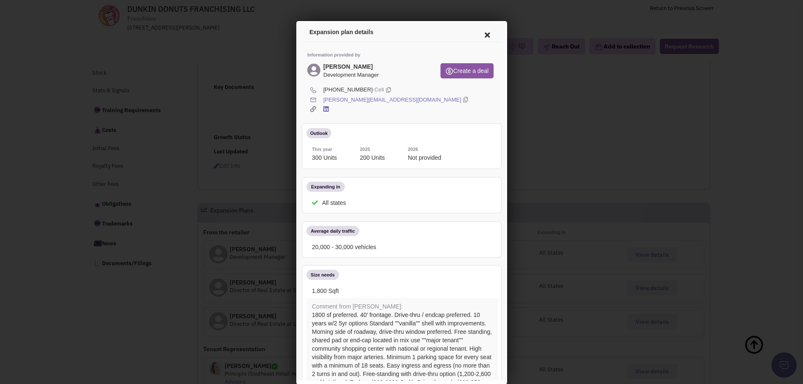
click at [478, 35] on icon at bounding box center [486, 34] width 18 height 20
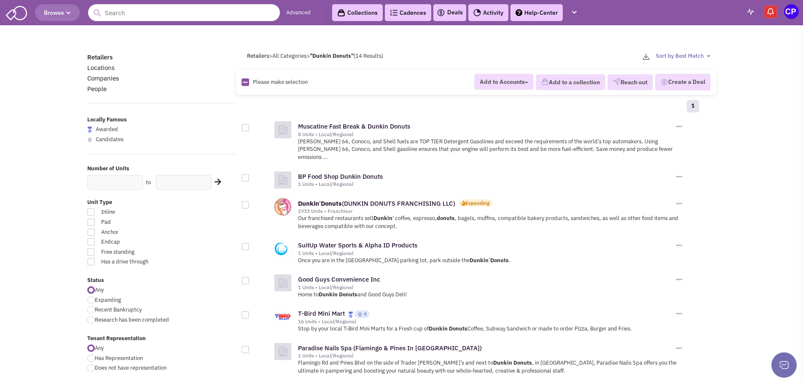
click at [172, 14] on input "text" at bounding box center [184, 12] width 192 height 17
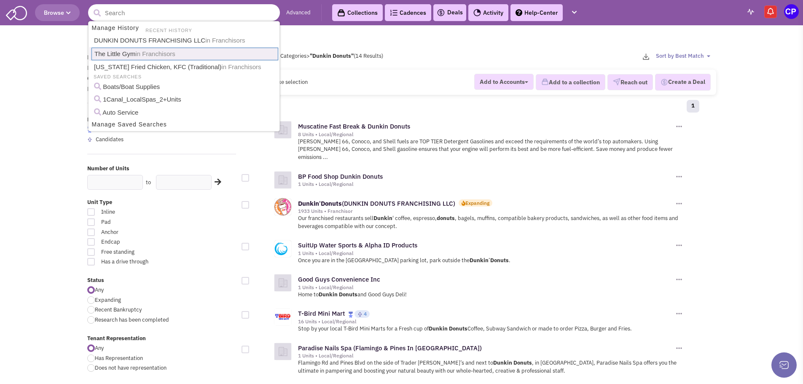
click at [137, 54] on span "in Franchisors" at bounding box center [156, 53] width 40 height 7
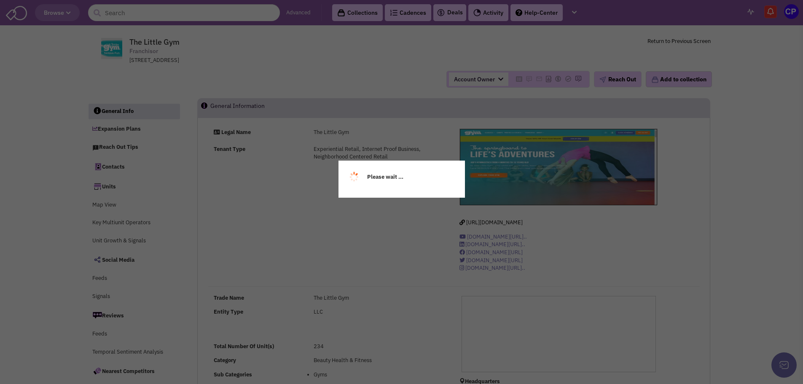
select select
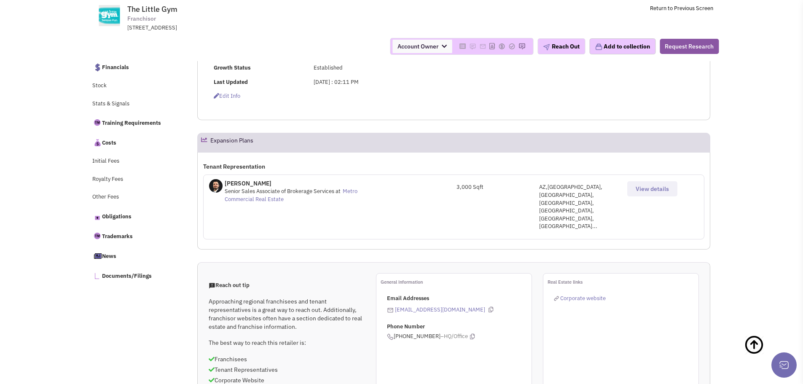
scroll to position [295, 0]
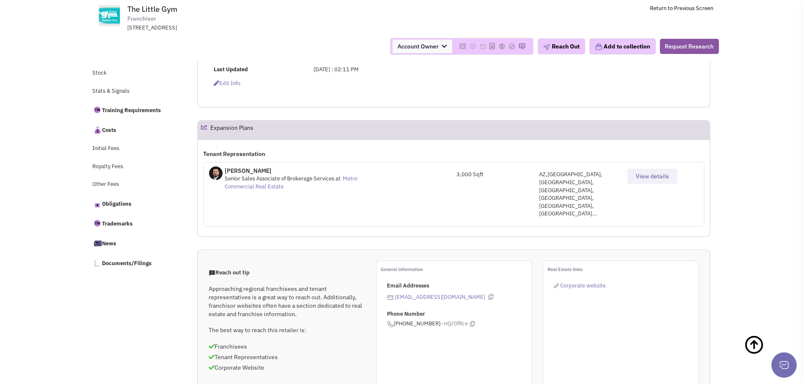
click at [665, 180] on span "View details" at bounding box center [652, 176] width 33 height 8
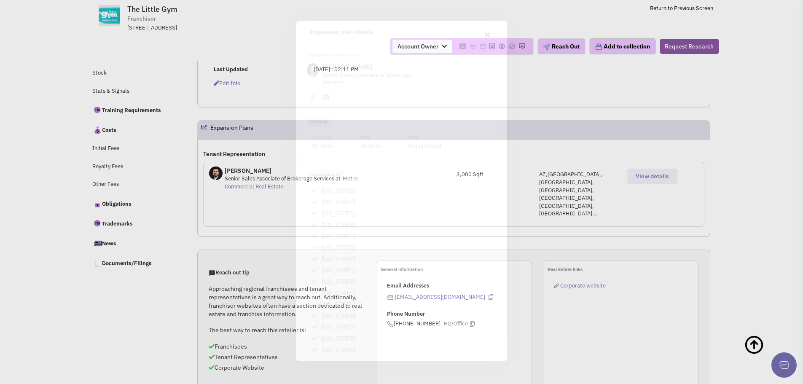
scroll to position [0, 0]
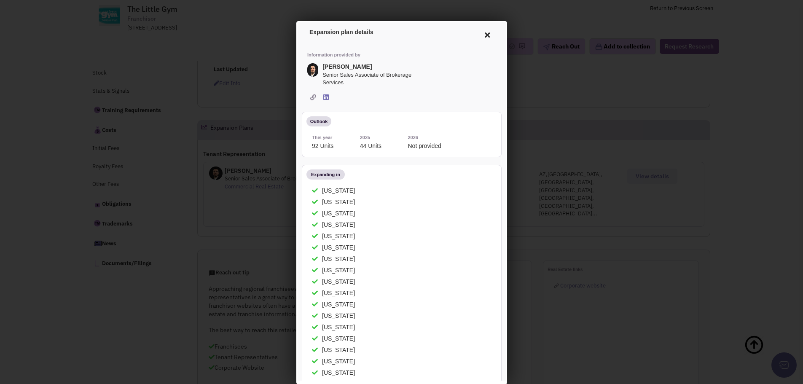
drag, startPoint x: 481, startPoint y: 35, endPoint x: 476, endPoint y: 34, distance: 4.2
click at [477, 34] on icon at bounding box center [486, 34] width 18 height 20
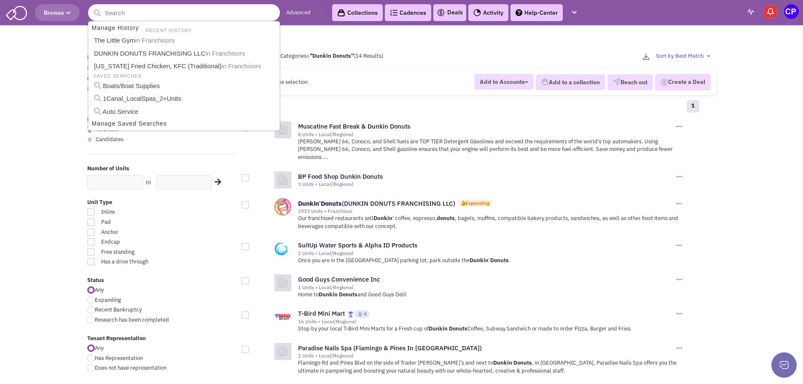
click at [166, 13] on input "text" at bounding box center [184, 12] width 192 height 17
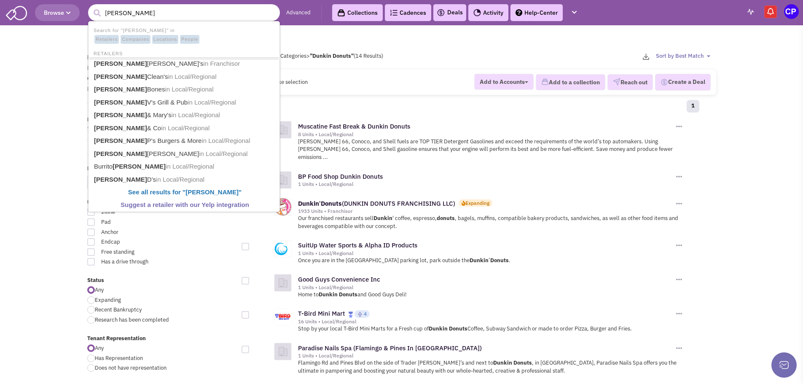
type input "[PERSON_NAME]"
click at [91, 7] on button "submit" at bounding box center [97, 13] width 13 height 13
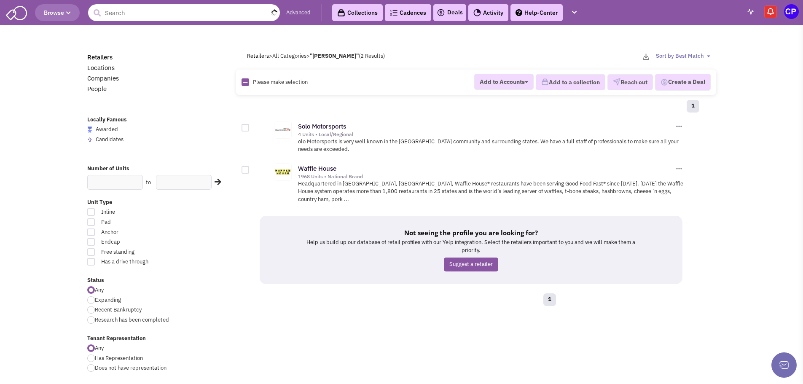
click at [142, 15] on input "text" at bounding box center [184, 12] width 192 height 17
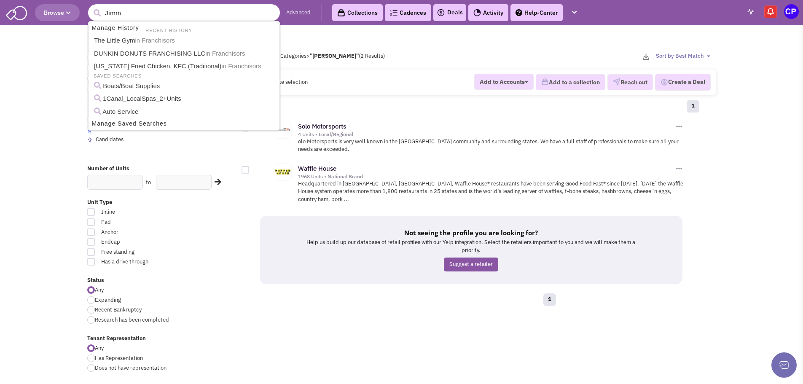
type input "[PERSON_NAME]"
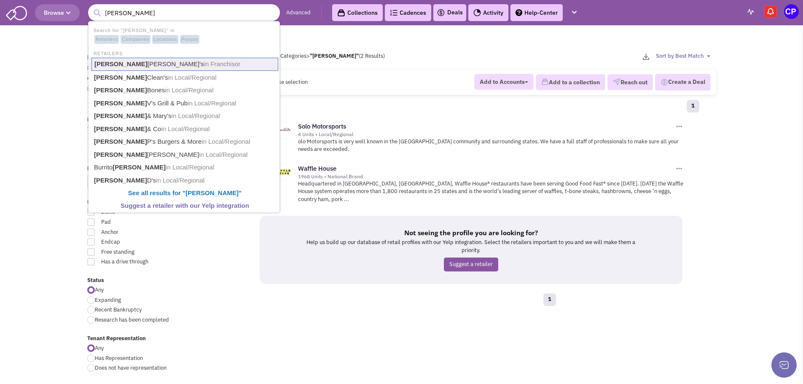
click at [125, 65] on link "[PERSON_NAME]'s in Franchisor" at bounding box center [184, 64] width 187 height 13
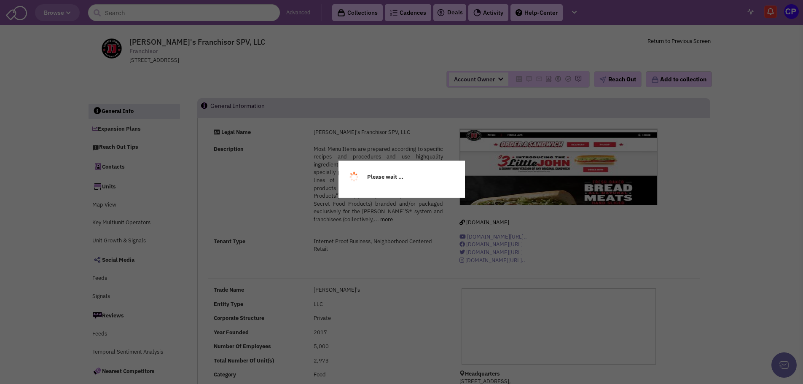
select select
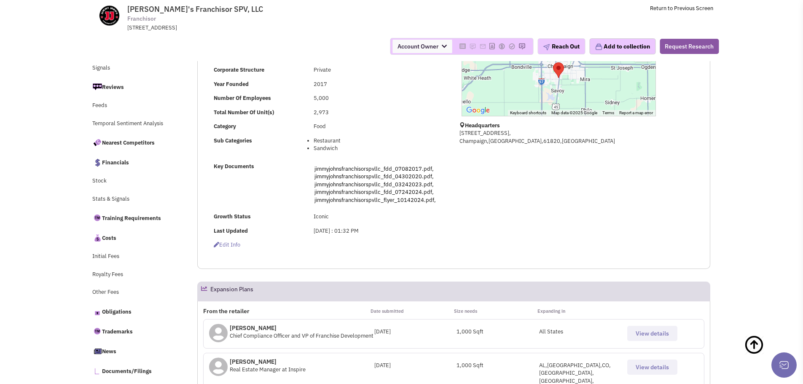
scroll to position [253, 0]
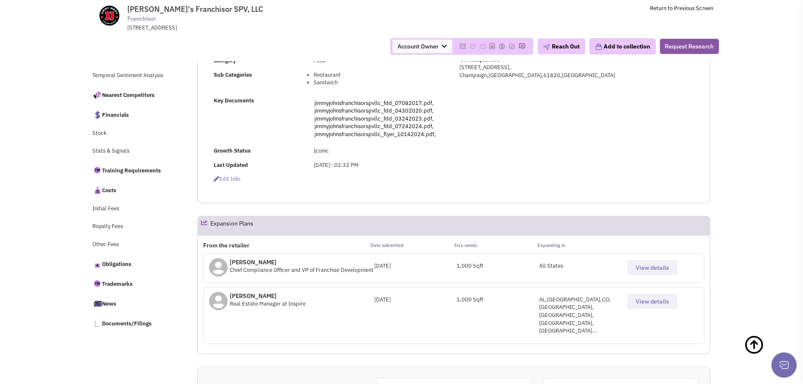
click at [644, 268] on span "View details" at bounding box center [652, 268] width 33 height 8
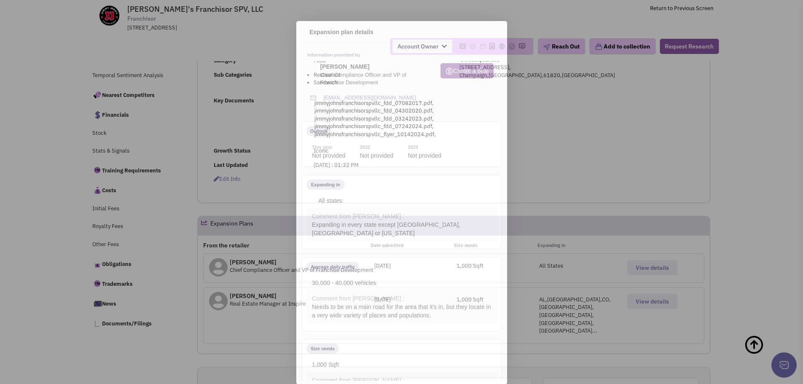
scroll to position [0, 0]
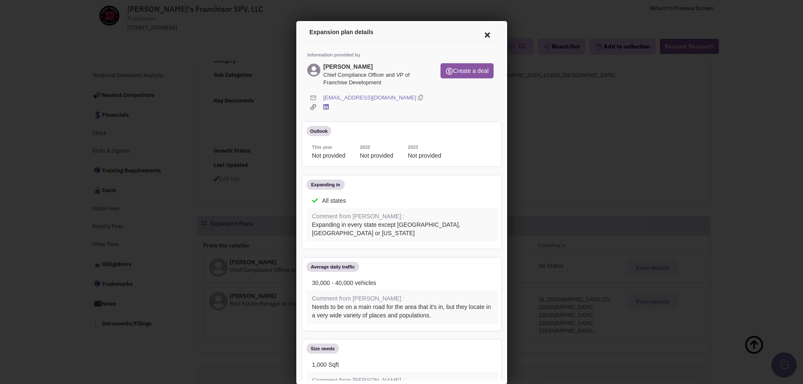
click at [479, 36] on icon at bounding box center [486, 34] width 18 height 20
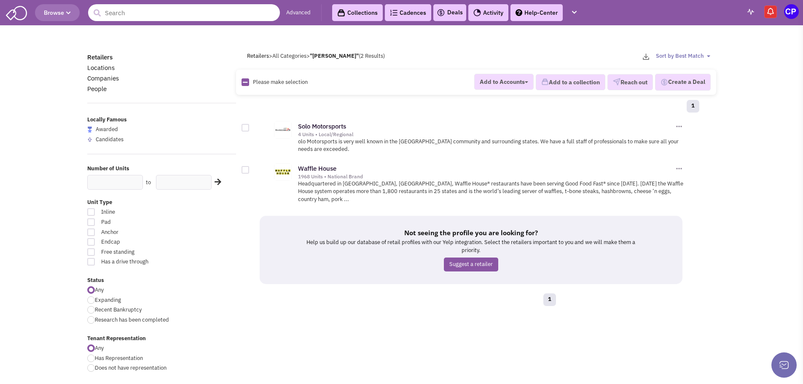
click at [153, 17] on input "text" at bounding box center [184, 12] width 192 height 17
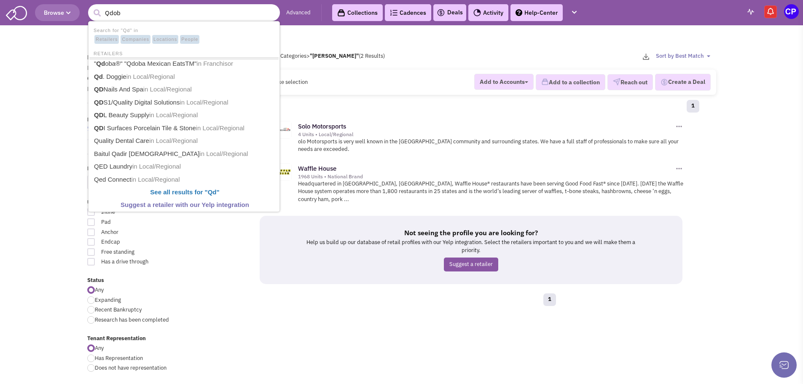
type input "Qdoba"
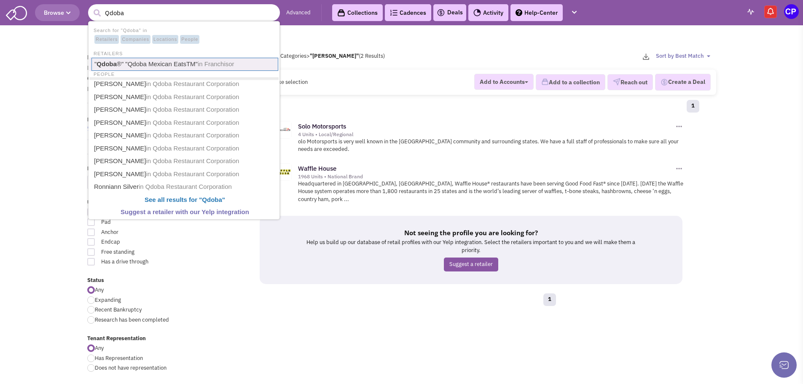
click at [145, 62] on link "" Qdoba ®" "Qdoba Mexican EatsTM" in Franchisor" at bounding box center [184, 64] width 187 height 13
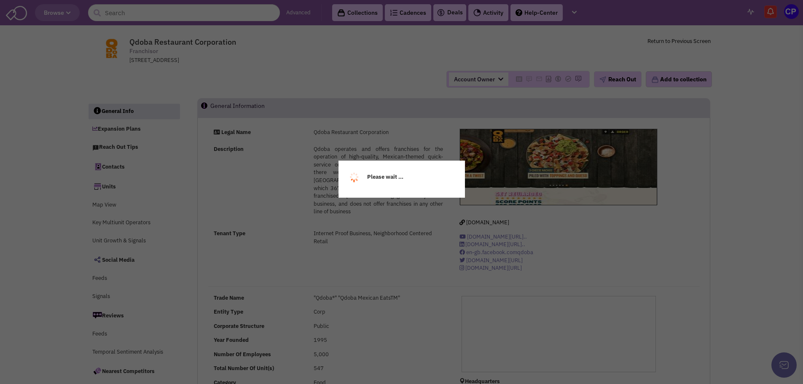
select select
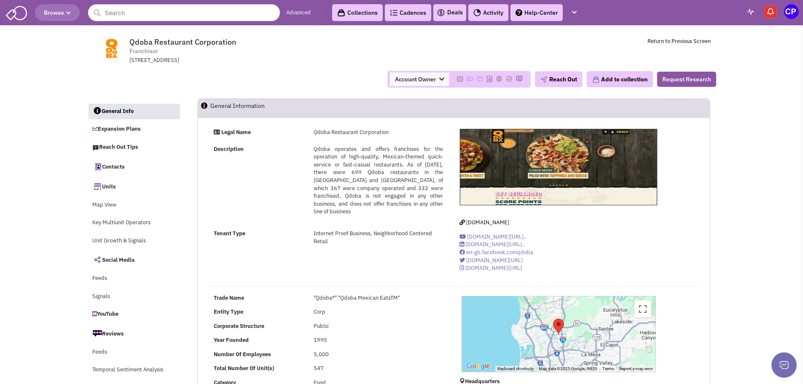
select select
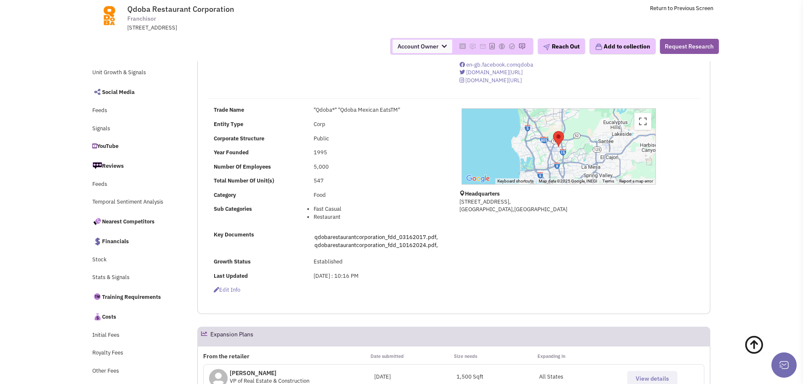
scroll to position [253, 0]
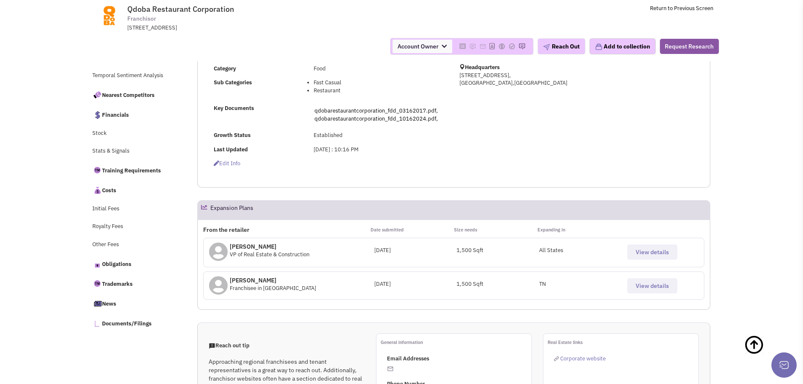
click at [650, 250] on span "View details" at bounding box center [652, 252] width 33 height 8
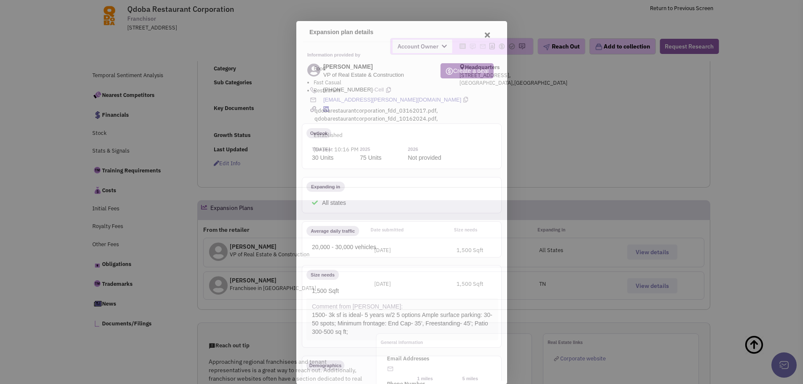
scroll to position [0, 0]
